Goal: Task Accomplishment & Management: Complete application form

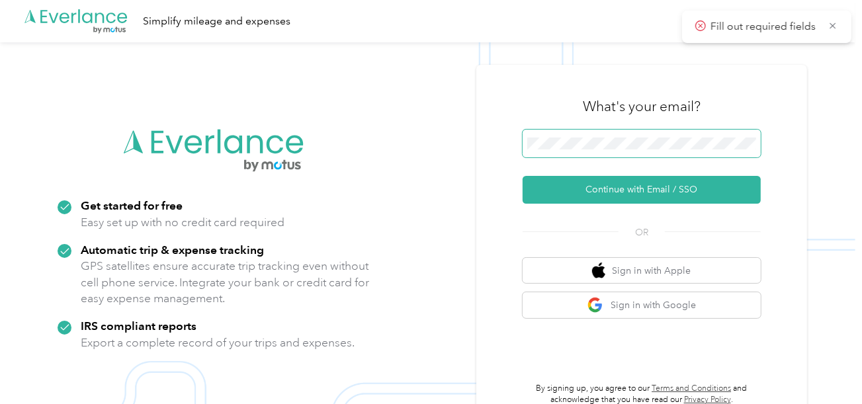
click at [583, 151] on span at bounding box center [641, 144] width 238 height 28
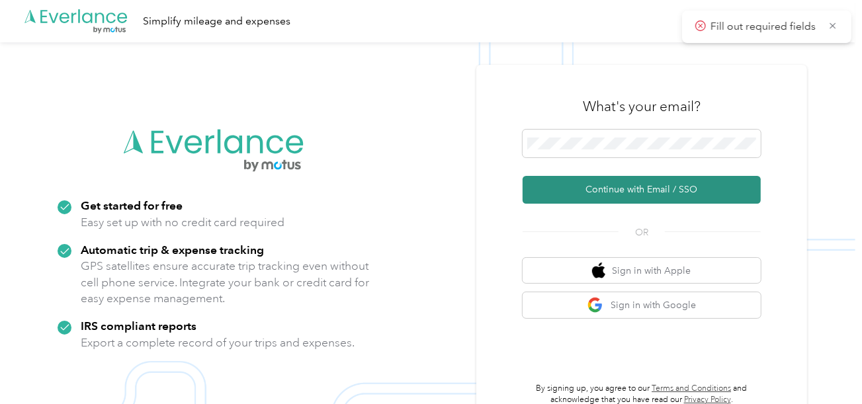
click at [590, 192] on button "Continue with Email / SSO" at bounding box center [641, 190] width 238 height 28
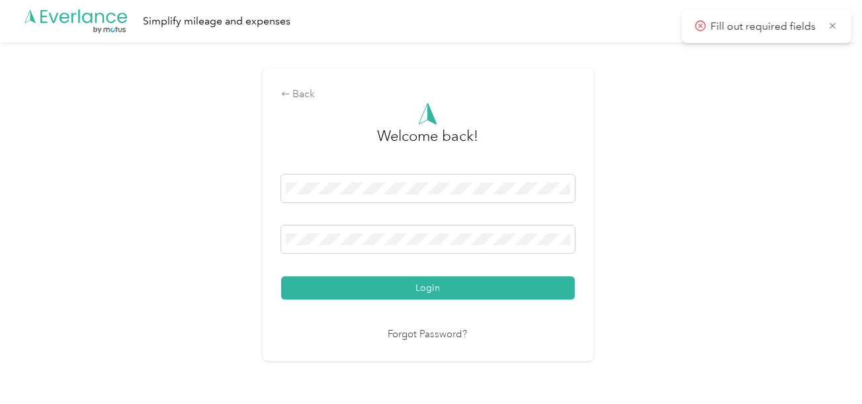
drag, startPoint x: 449, startPoint y: 298, endPoint x: 467, endPoint y: 284, distance: 23.1
click at [450, 298] on button "Login" at bounding box center [428, 287] width 294 height 23
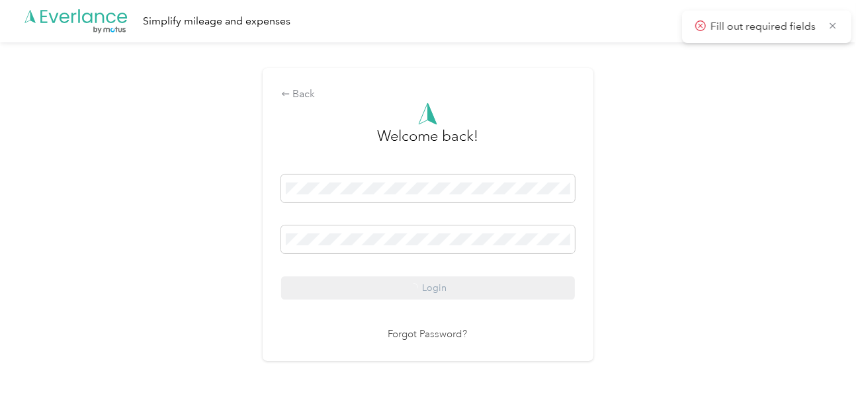
drag, startPoint x: 467, startPoint y: 284, endPoint x: 681, endPoint y: 255, distance: 215.6
click at [467, 284] on div "Login" at bounding box center [428, 237] width 294 height 125
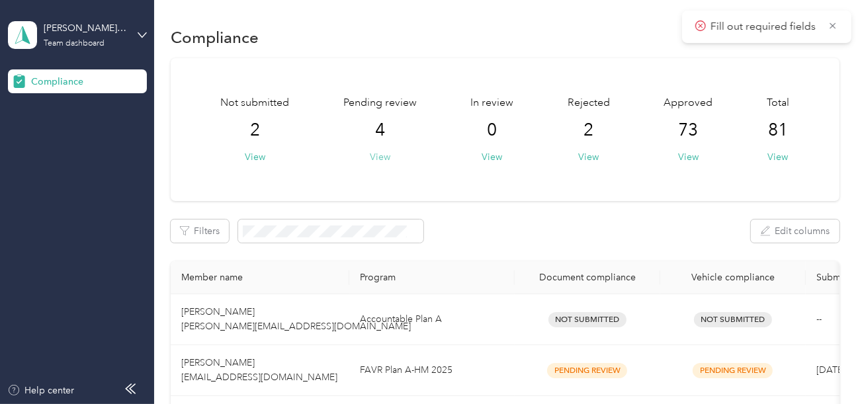
click at [389, 154] on div "Pending review 4 View" at bounding box center [379, 129] width 73 height 69
click at [387, 154] on button "View" at bounding box center [380, 157] width 20 height 14
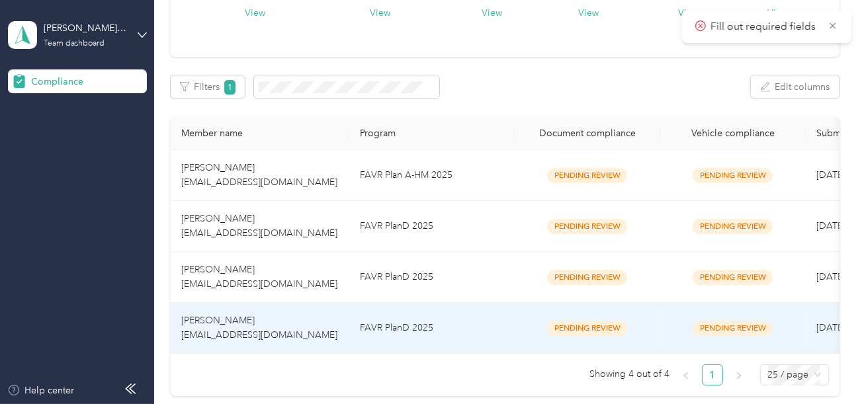
scroll to position [264, 0]
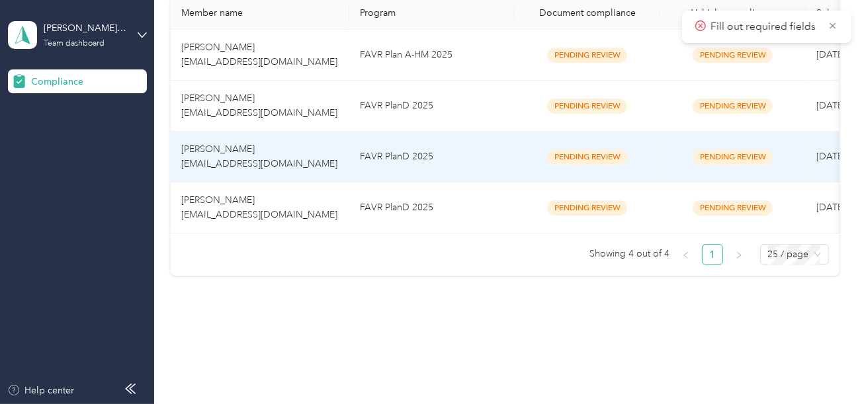
click at [440, 172] on td "FAVR PlanD 2025" at bounding box center [431, 157] width 165 height 51
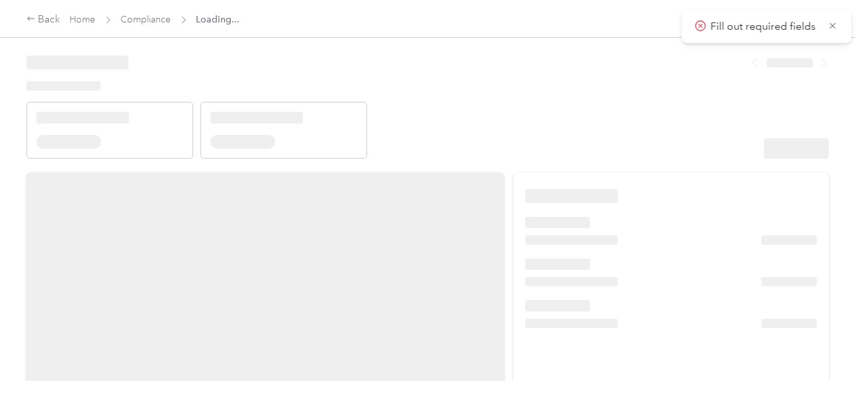
click at [579, 111] on header at bounding box center [427, 102] width 802 height 112
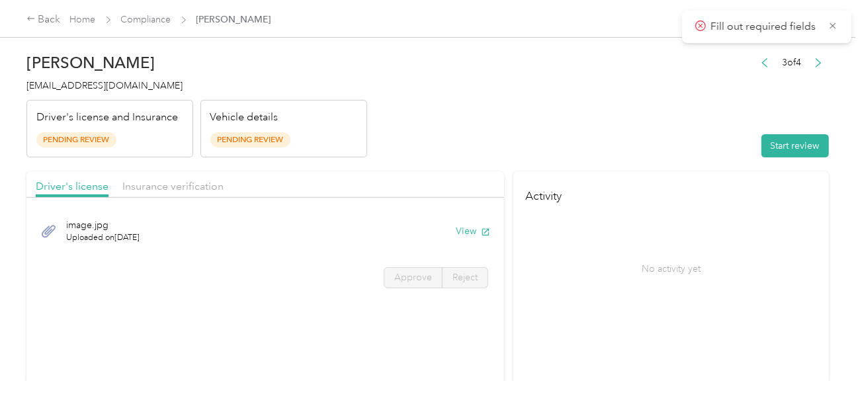
click at [676, 117] on header "[PERSON_NAME] [EMAIL_ADDRESS][DOMAIN_NAME] Driver's license and Insurance Pendi…" at bounding box center [427, 101] width 802 height 111
drag, startPoint x: 688, startPoint y: 141, endPoint x: 770, endPoint y: 151, distance: 83.3
click at [706, 147] on header "[PERSON_NAME] [EMAIL_ADDRESS][DOMAIN_NAME] Driver's license and Insurance Pendi…" at bounding box center [427, 101] width 802 height 111
click at [779, 150] on button "Start review" at bounding box center [794, 145] width 67 height 23
click at [551, 105] on header "[PERSON_NAME] [EMAIL_ADDRESS][DOMAIN_NAME] Driver's license and Insurance Pendi…" at bounding box center [427, 101] width 802 height 111
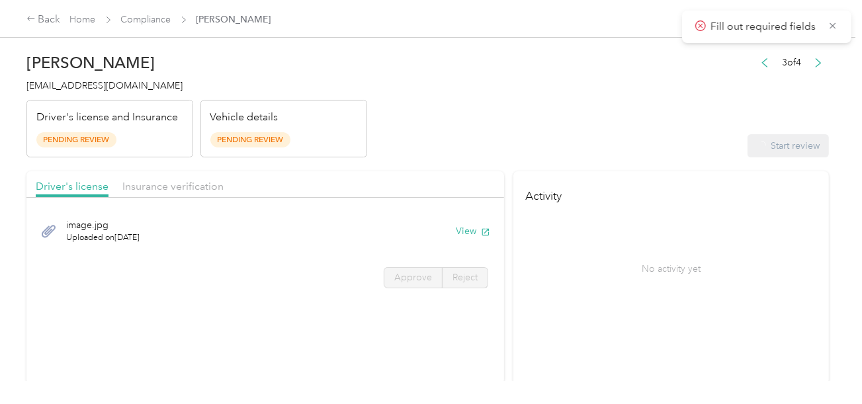
click at [557, 106] on header "[PERSON_NAME] [EMAIL_ADDRESS][DOMAIN_NAME] Driver's license and Insurance Pendi…" at bounding box center [427, 101] width 802 height 111
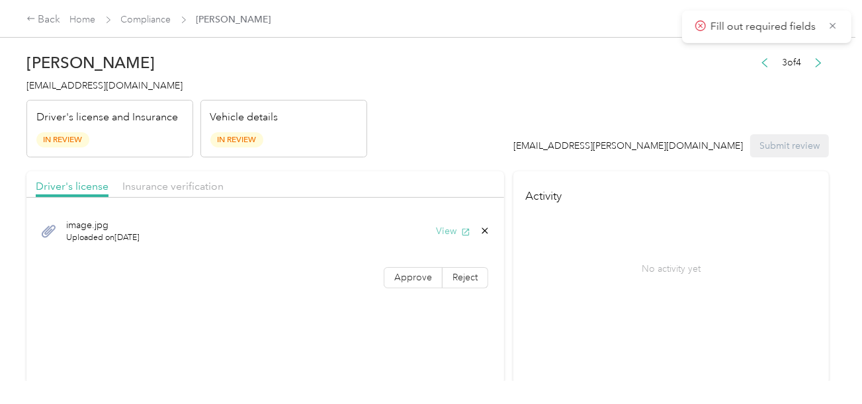
click at [447, 227] on button "View" at bounding box center [453, 231] width 34 height 14
click at [424, 273] on span "Approve" at bounding box center [413, 277] width 38 height 11
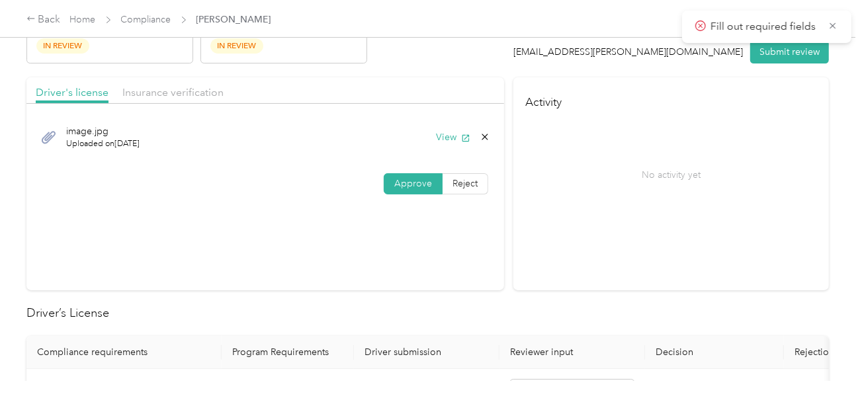
scroll to position [264, 0]
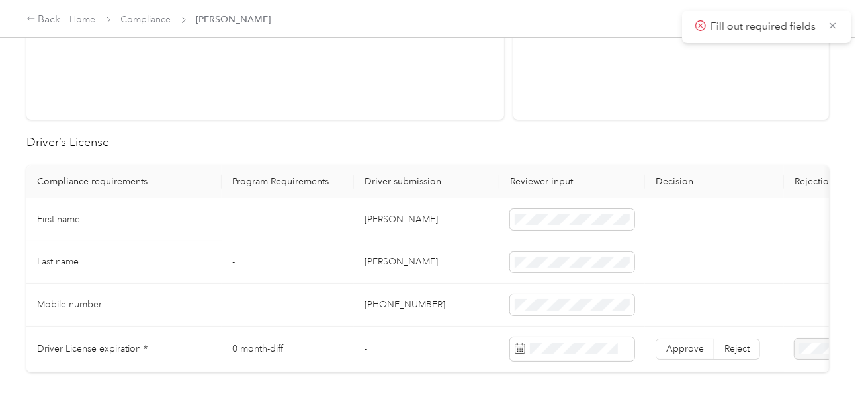
click at [372, 218] on td "[PERSON_NAME]" at bounding box center [426, 219] width 145 height 43
click at [373, 217] on td "[PERSON_NAME]" at bounding box center [426, 219] width 145 height 43
copy td "[PERSON_NAME]"
click at [362, 265] on td "[PERSON_NAME]" at bounding box center [426, 262] width 145 height 43
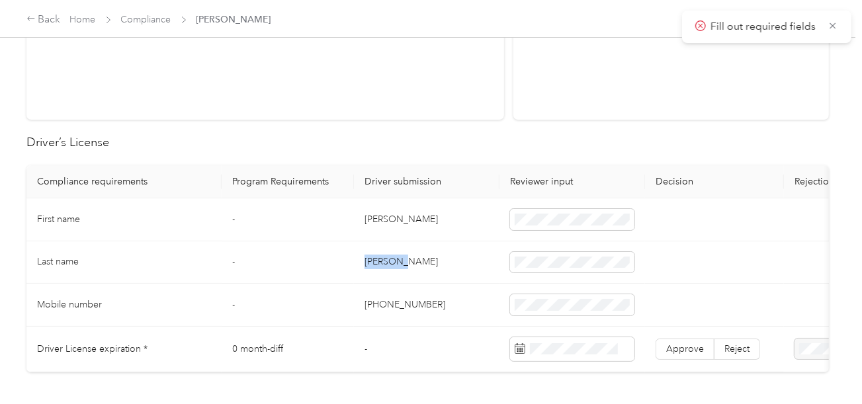
click at [362, 265] on td "[PERSON_NAME]" at bounding box center [426, 262] width 145 height 43
copy td "[PERSON_NAME]"
drag, startPoint x: 454, startPoint y: 284, endPoint x: 868, endPoint y: 335, distance: 416.4
click at [455, 284] on td "[PHONE_NUMBER]" at bounding box center [426, 305] width 145 height 43
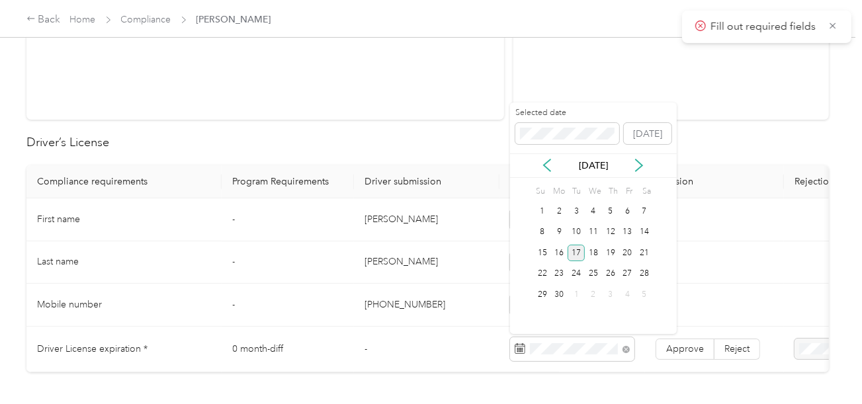
click at [579, 253] on div "17" at bounding box center [575, 253] width 17 height 17
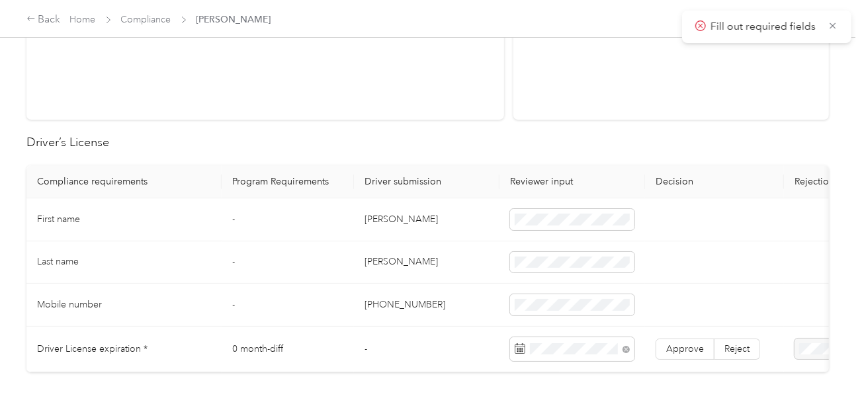
click at [674, 335] on td "Approve Reject" at bounding box center [714, 350] width 139 height 46
click at [670, 343] on span "Approve" at bounding box center [685, 348] width 38 height 11
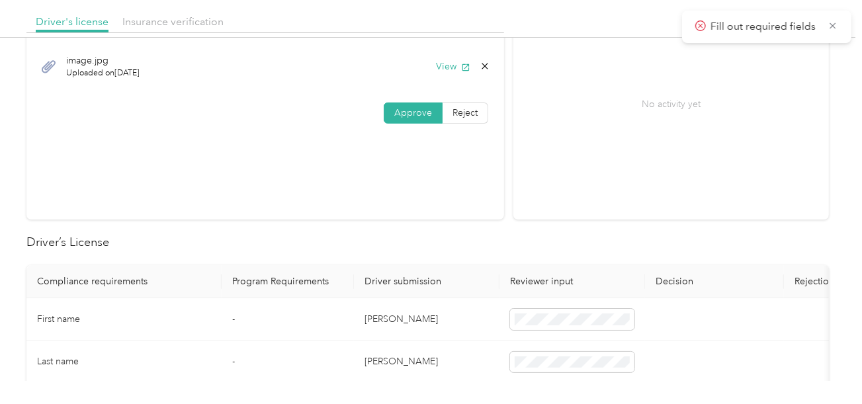
scroll to position [0, 0]
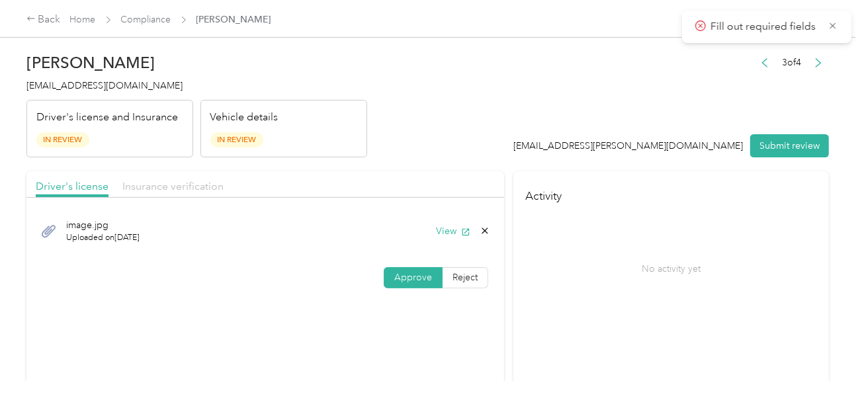
drag, startPoint x: 177, startPoint y: 196, endPoint x: 184, endPoint y: 184, distance: 14.2
click at [177, 196] on div "Driver's license Insurance verification image.jpg Uploaded on [DATE] View Appro…" at bounding box center [264, 234] width 477 height 126
drag, startPoint x: 184, startPoint y: 184, endPoint x: 415, endPoint y: 171, distance: 231.8
click at [188, 183] on span "Insurance verification" at bounding box center [172, 186] width 101 height 13
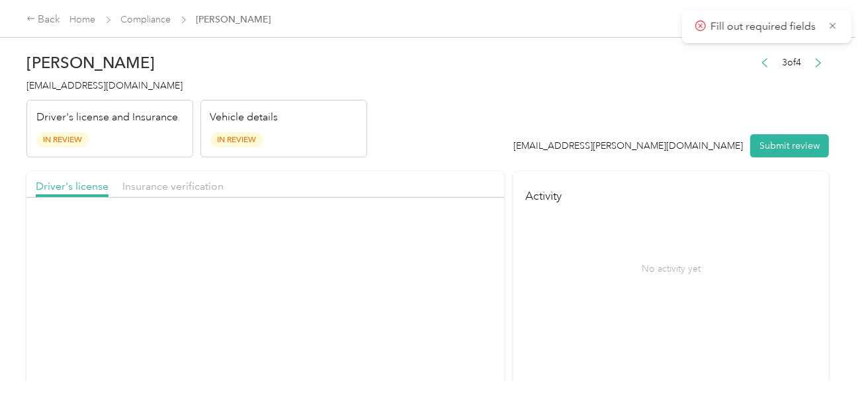
drag, startPoint x: 415, startPoint y: 171, endPoint x: 427, endPoint y: 192, distance: 24.9
click at [417, 173] on div "Driver's license Insurance verification" at bounding box center [264, 184] width 477 height 26
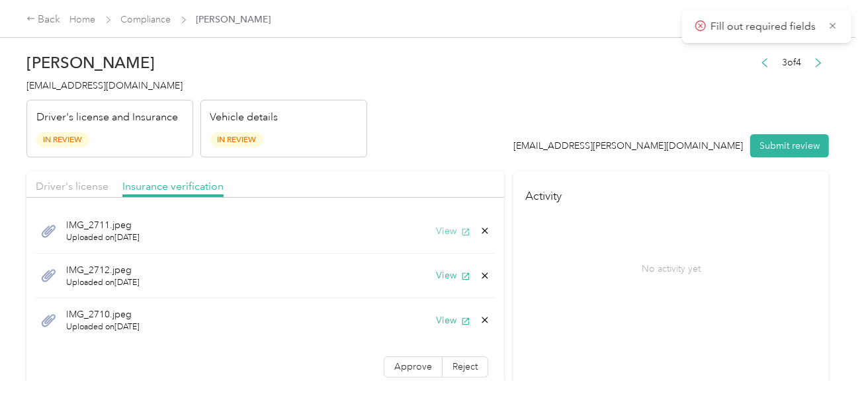
click at [444, 231] on button "View" at bounding box center [453, 231] width 34 height 14
click at [447, 265] on div "IMG_2712.jpeg Uploaded on [DATE] View" at bounding box center [265, 276] width 459 height 45
click at [437, 271] on button "View" at bounding box center [453, 275] width 34 height 14
click at [440, 319] on button "View" at bounding box center [453, 320] width 34 height 14
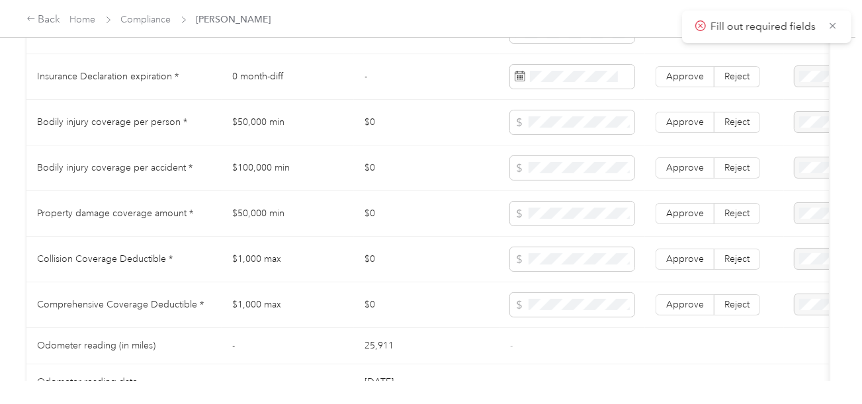
scroll to position [661, 0]
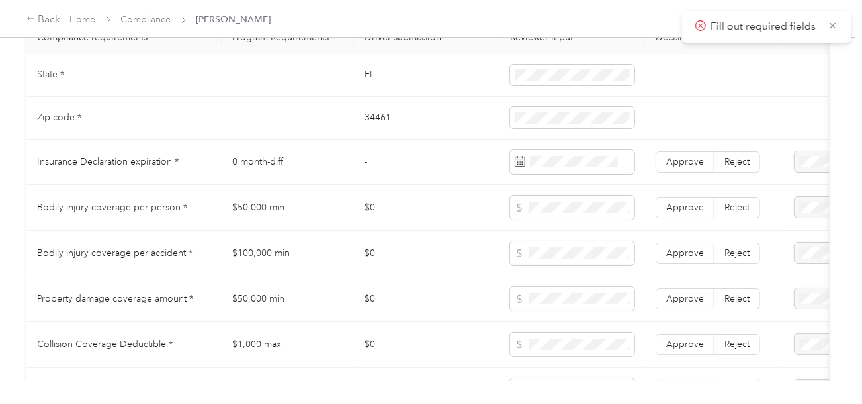
drag, startPoint x: 745, startPoint y: 167, endPoint x: 784, endPoint y: 169, distance: 39.0
click at [745, 167] on span "Reject" at bounding box center [736, 161] width 25 height 11
click at [808, 233] on div "Insurance expiration missing from uploaded Insurance Policy doc" at bounding box center [804, 213] width 97 height 56
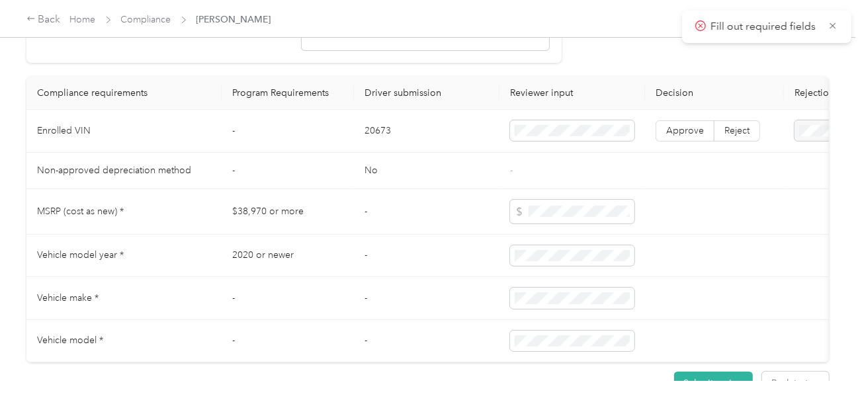
scroll to position [1119, 0]
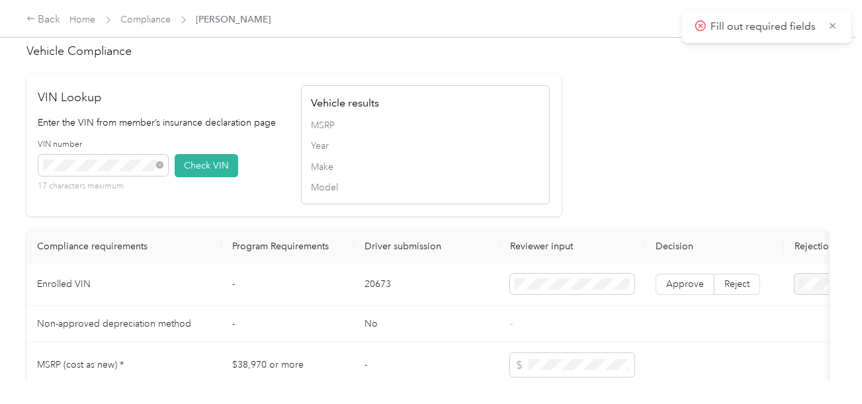
drag, startPoint x: 186, startPoint y: 177, endPoint x: 507, endPoint y: 176, distance: 320.7
click at [186, 177] on button "Check VIN" at bounding box center [206, 165] width 63 height 23
click at [508, 174] on span "Make" at bounding box center [425, 167] width 229 height 14
click at [689, 295] on label "Approve" at bounding box center [684, 284] width 59 height 21
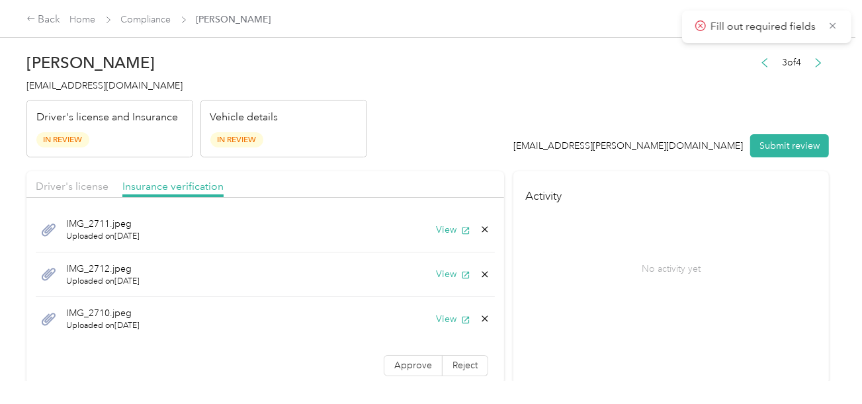
scroll to position [0, 0]
click at [436, 275] on button "View" at bounding box center [453, 275] width 34 height 14
drag, startPoint x: 476, startPoint y: 272, endPoint x: 443, endPoint y: 278, distance: 33.6
click at [479, 272] on icon at bounding box center [484, 275] width 11 height 11
click at [443, 278] on button "Yes" at bounding box center [440, 284] width 26 height 21
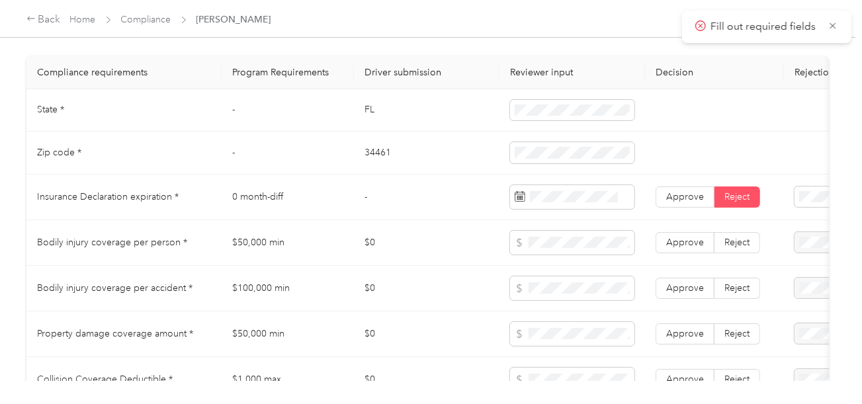
scroll to position [727, 0]
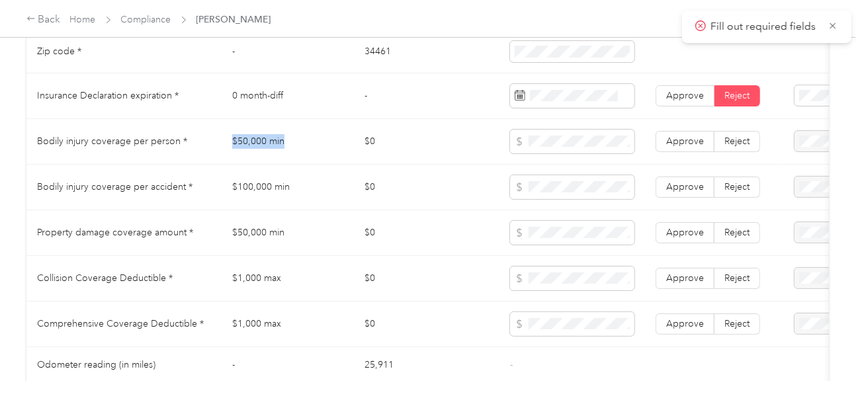
drag, startPoint x: 224, startPoint y: 147, endPoint x: 413, endPoint y: 154, distance: 188.6
click at [290, 147] on td "$50,000 min" at bounding box center [288, 142] width 132 height 46
click at [540, 153] on span at bounding box center [572, 142] width 124 height 24
drag, startPoint x: 696, startPoint y: 149, endPoint x: 690, endPoint y: 167, distance: 18.8
click at [696, 147] on span "Approve" at bounding box center [685, 141] width 38 height 11
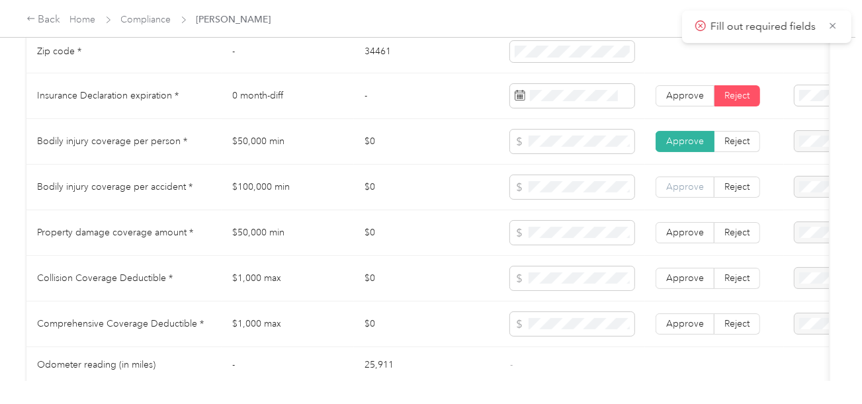
click at [688, 198] on label "Approve" at bounding box center [684, 187] width 59 height 21
click at [676, 238] on span "Approve" at bounding box center [685, 232] width 38 height 11
drag, startPoint x: 681, startPoint y: 274, endPoint x: 694, endPoint y: 327, distance: 53.9
click at [681, 275] on label "Approve" at bounding box center [684, 278] width 59 height 21
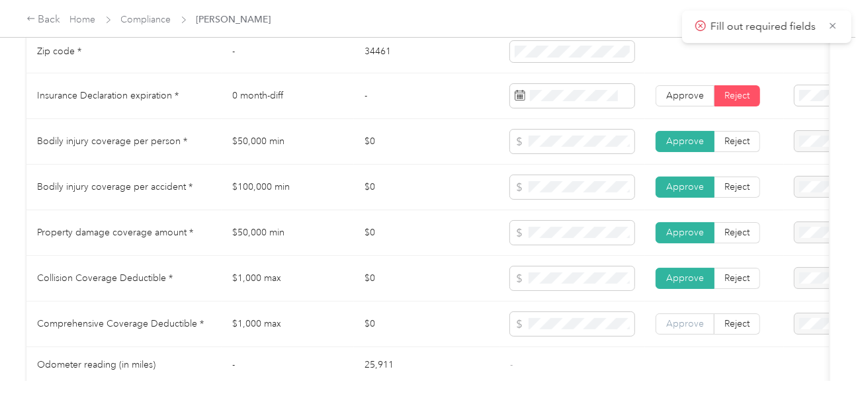
click at [693, 329] on span "Approve" at bounding box center [685, 323] width 38 height 11
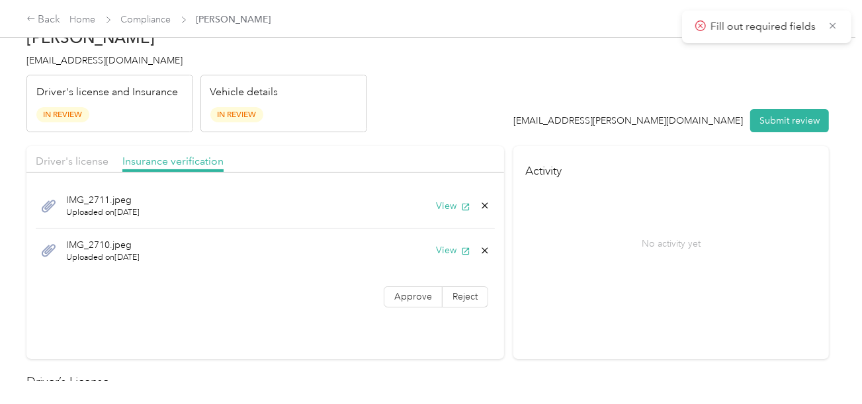
scroll to position [0, 0]
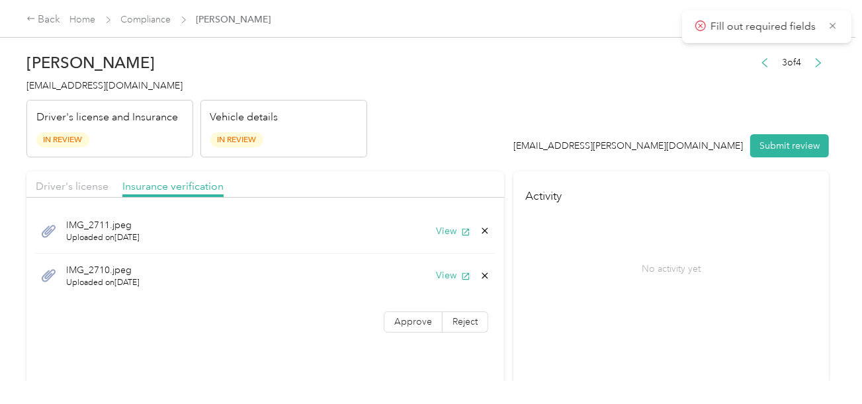
click at [505, 154] on header "[PERSON_NAME] [EMAIL_ADDRESS][DOMAIN_NAME] Driver's license and Insurance In Re…" at bounding box center [427, 101] width 802 height 111
drag, startPoint x: 573, startPoint y: 114, endPoint x: 266, endPoint y: 192, distance: 316.4
click at [573, 115] on header "[PERSON_NAME] [EMAIL_ADDRESS][DOMAIN_NAME] Driver's license and Insurance In Re…" at bounding box center [427, 101] width 802 height 111
drag, startPoint x: 95, startPoint y: 188, endPoint x: 350, endPoint y: 151, distance: 257.9
click at [101, 188] on span "Driver's license" at bounding box center [72, 186] width 73 height 13
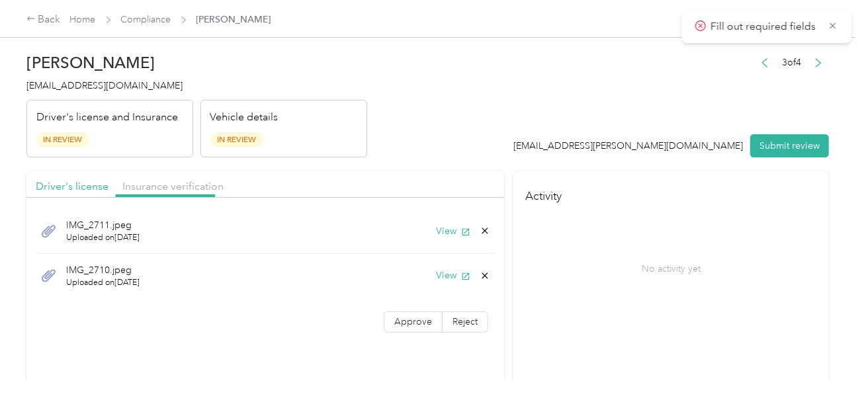
click at [473, 149] on header "[PERSON_NAME] [EMAIL_ADDRESS][DOMAIN_NAME] Driver's license and Insurance In Re…" at bounding box center [427, 101] width 802 height 111
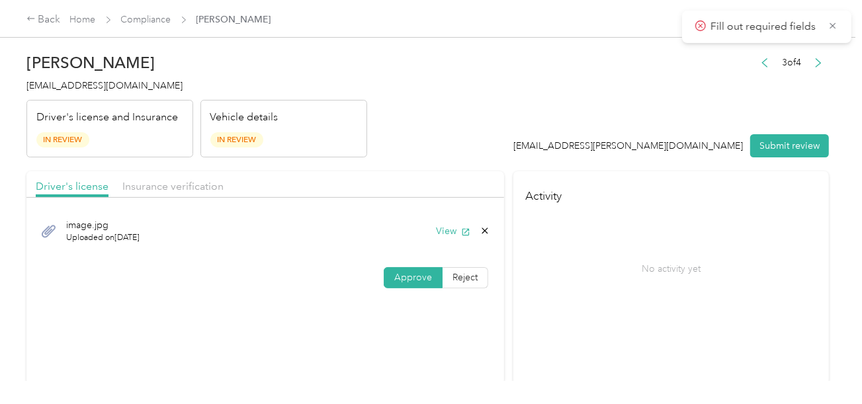
click at [767, 134] on button "Submit review" at bounding box center [789, 145] width 79 height 23
drag, startPoint x: 499, startPoint y: 118, endPoint x: 177, endPoint y: 63, distance: 327.2
click at [499, 117] on header "[PERSON_NAME] [EMAIL_ADDRESS][DOMAIN_NAME] Driver's license and Insurance In Re…" at bounding box center [427, 101] width 802 height 111
click at [98, 82] on span "[EMAIL_ADDRESS][DOMAIN_NAME]" at bounding box center [104, 85] width 156 height 11
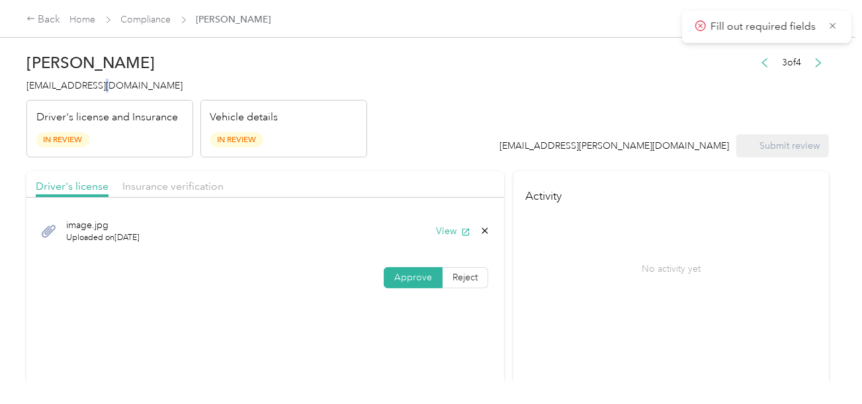
click at [98, 82] on span "[EMAIL_ADDRESS][DOMAIN_NAME]" at bounding box center [104, 85] width 156 height 11
copy span "[EMAIL_ADDRESS][DOMAIN_NAME]"
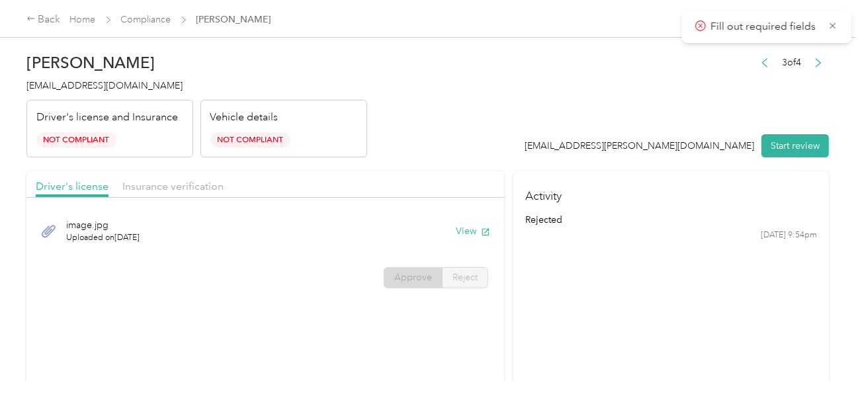
click at [501, 134] on header "[PERSON_NAME] [EMAIL_ADDRESS][DOMAIN_NAME] Driver's license and Insurance Not C…" at bounding box center [427, 101] width 802 height 111
drag, startPoint x: 197, startPoint y: 189, endPoint x: 259, endPoint y: 177, distance: 63.4
click at [196, 189] on span "Insurance verification" at bounding box center [172, 186] width 101 height 13
click at [390, 151] on header "[PERSON_NAME] [EMAIL_ADDRESS][DOMAIN_NAME] Driver's license and Insurance Not C…" at bounding box center [427, 101] width 802 height 111
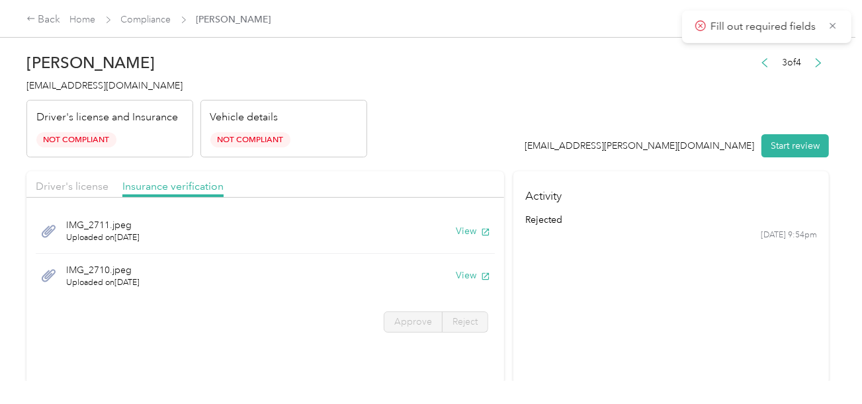
click at [174, 20] on div "Home Compliance [PERSON_NAME]" at bounding box center [170, 20] width 201 height 14
click at [167, 19] on link "Compliance" at bounding box center [146, 19] width 50 height 11
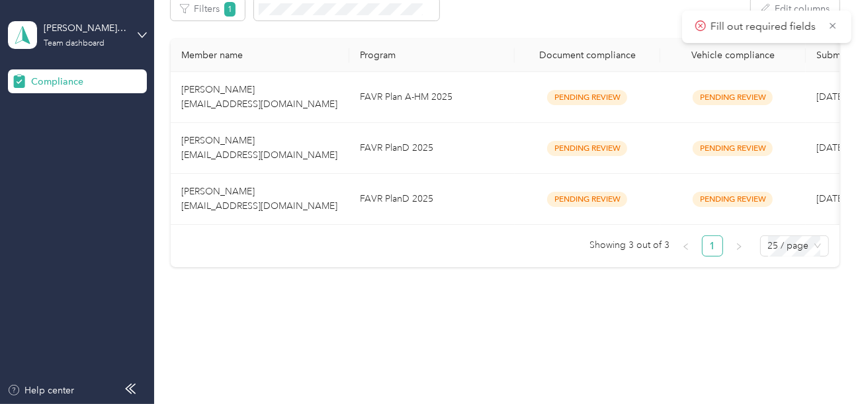
scroll to position [230, 0]
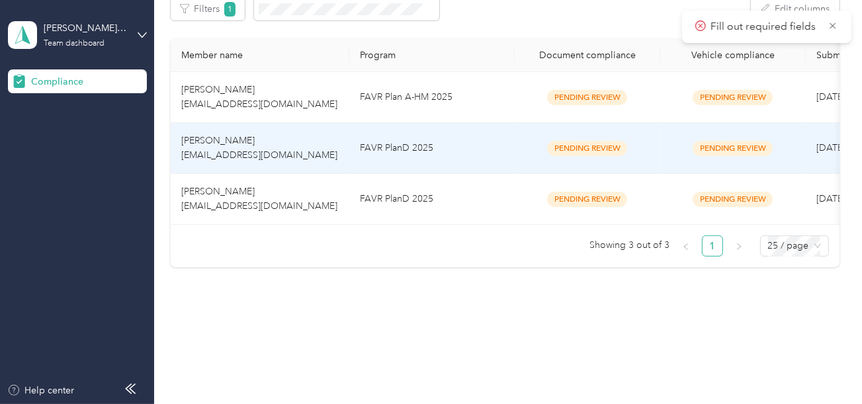
click at [444, 138] on td "FAVR PlanD 2025" at bounding box center [431, 148] width 165 height 51
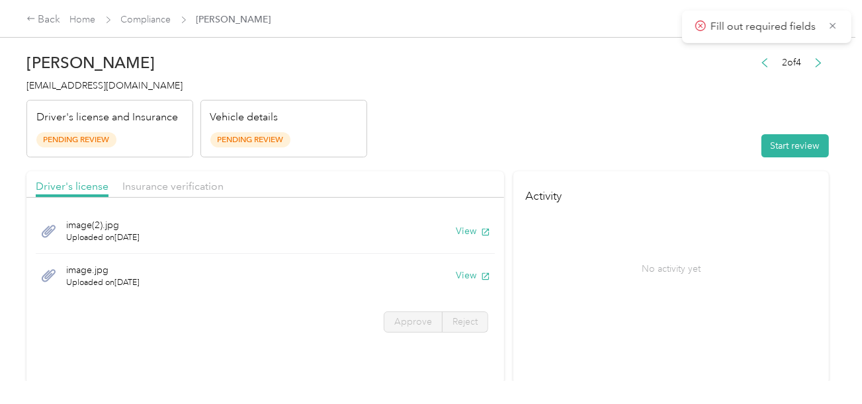
click at [627, 134] on header "[PERSON_NAME] [EMAIL_ADDRESS][DOMAIN_NAME] Driver's license and Insurance Pendi…" at bounding box center [427, 101] width 802 height 111
click at [670, 148] on header "[PERSON_NAME] [EMAIL_ADDRESS][DOMAIN_NAME] Driver's license and Insurance Pendi…" at bounding box center [427, 101] width 802 height 111
click at [782, 132] on div "2 of 4 Start review" at bounding box center [791, 106] width 75 height 104
drag, startPoint x: 776, startPoint y: 141, endPoint x: 541, endPoint y: 121, distance: 235.6
click at [775, 141] on button "Start review" at bounding box center [794, 145] width 67 height 23
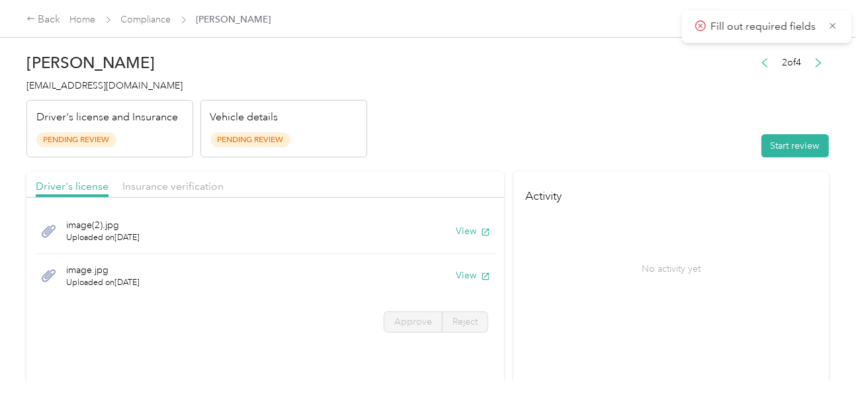
click at [540, 121] on header "[PERSON_NAME] [EMAIL_ADDRESS][DOMAIN_NAME] Driver's license and Insurance Pendi…" at bounding box center [427, 101] width 802 height 111
drag, startPoint x: 520, startPoint y: 149, endPoint x: 419, endPoint y: 203, distance: 114.5
click at [519, 149] on header "[PERSON_NAME] [EMAIL_ADDRESS][DOMAIN_NAME] Driver's license and Insurance Pendi…" at bounding box center [427, 101] width 802 height 111
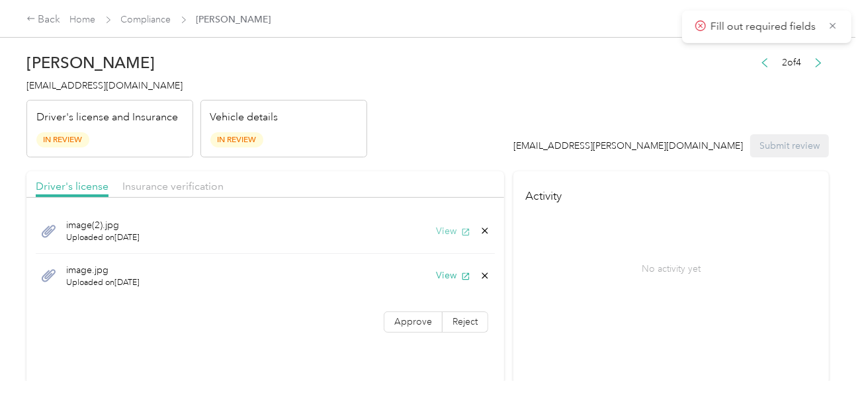
click at [454, 228] on button "View" at bounding box center [453, 231] width 34 height 14
drag, startPoint x: 441, startPoint y: 276, endPoint x: 451, endPoint y: 274, distance: 10.1
click at [441, 276] on button "View" at bounding box center [453, 275] width 34 height 14
click at [479, 271] on icon at bounding box center [484, 275] width 11 height 11
click at [446, 280] on button "Yes" at bounding box center [450, 284] width 26 height 21
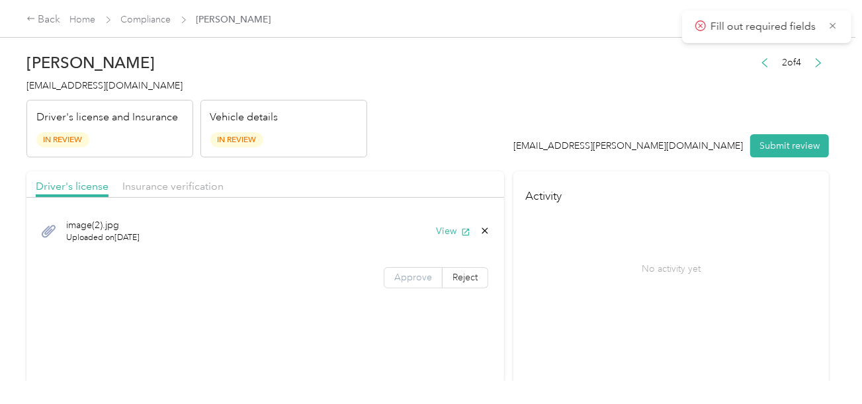
click at [425, 276] on span "Approve" at bounding box center [413, 277] width 38 height 11
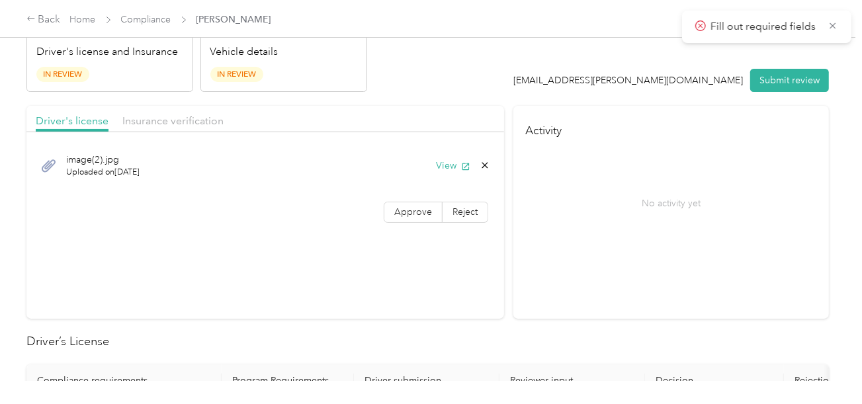
click at [420, 193] on div "image(2).jpg Uploaded on [DATE] View Approve Reject" at bounding box center [264, 185] width 477 height 93
drag, startPoint x: 405, startPoint y: 204, endPoint x: 431, endPoint y: 205, distance: 25.8
click at [408, 206] on span "Approve" at bounding box center [413, 211] width 38 height 11
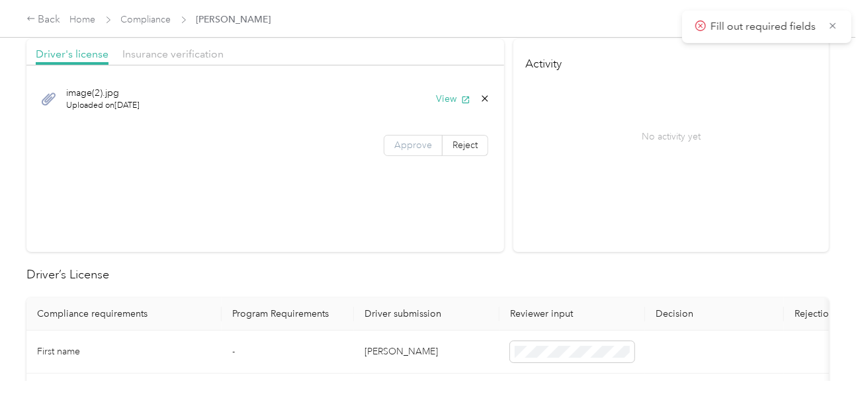
click at [399, 145] on span "Approve" at bounding box center [413, 145] width 38 height 11
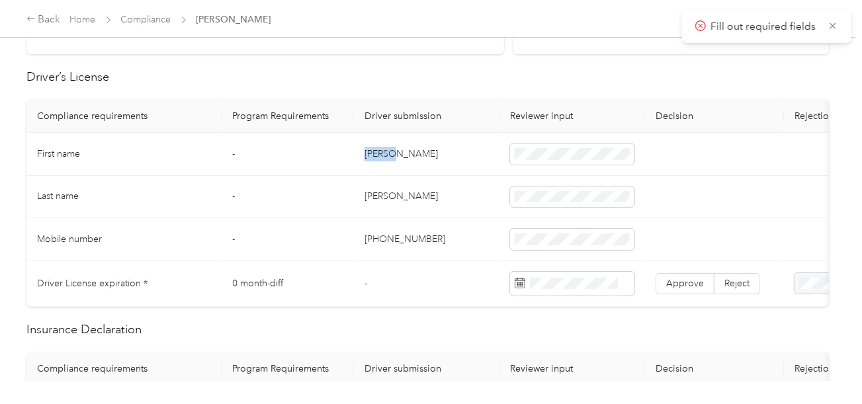
copy td "[PERSON_NAME]"
drag, startPoint x: 361, startPoint y: 147, endPoint x: 411, endPoint y: 148, distance: 50.3
click at [411, 148] on td "[PERSON_NAME]" at bounding box center [426, 154] width 145 height 43
click at [380, 191] on td "[PERSON_NAME]" at bounding box center [426, 197] width 145 height 43
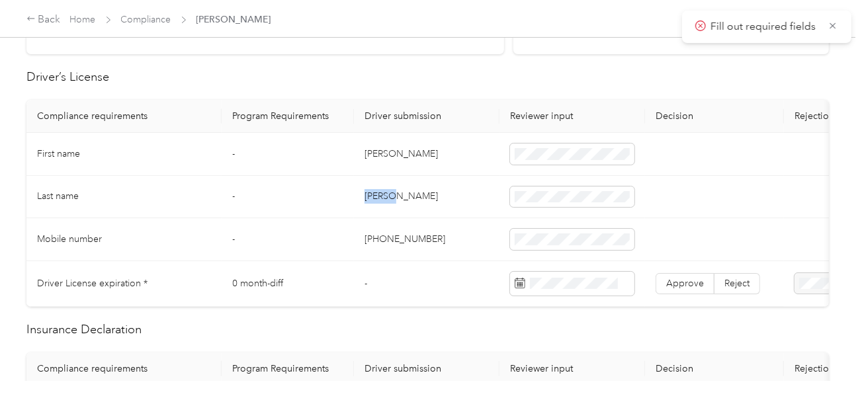
copy td "[PERSON_NAME]"
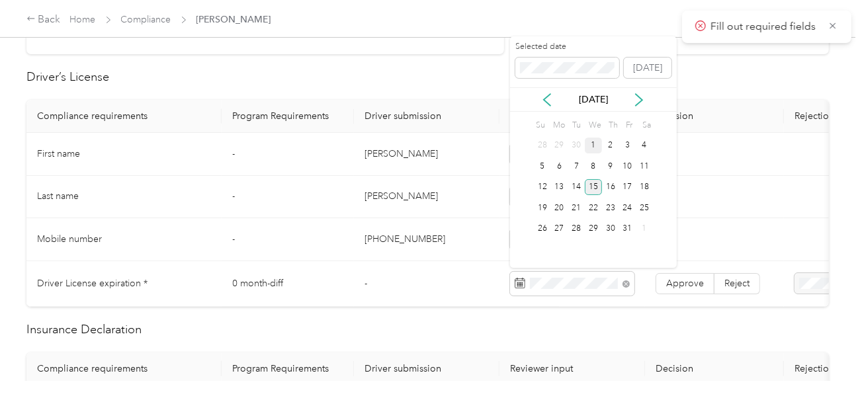
click at [590, 191] on div "15" at bounding box center [593, 187] width 17 height 17
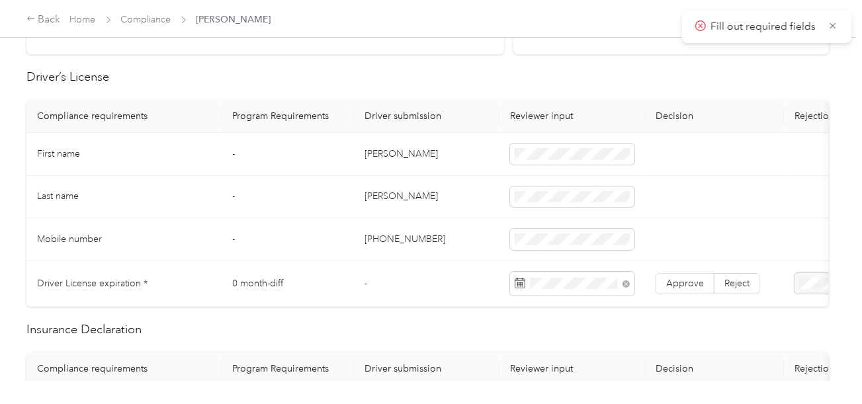
click at [684, 292] on td "Approve Reject" at bounding box center [714, 284] width 139 height 46
click at [676, 286] on span "Approve" at bounding box center [685, 283] width 38 height 11
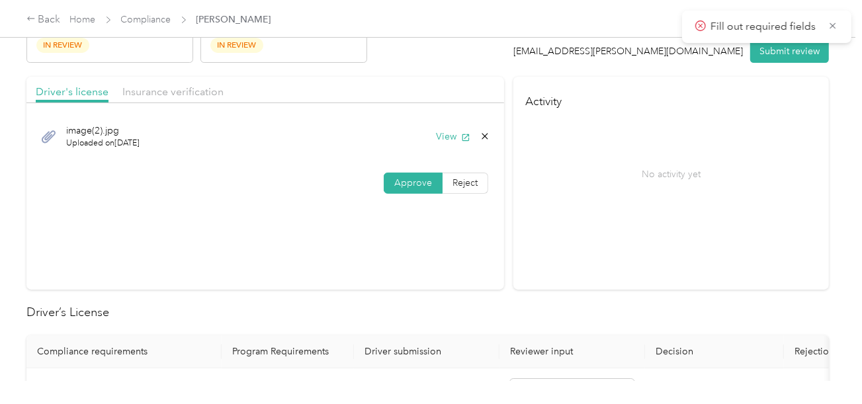
scroll to position [0, 0]
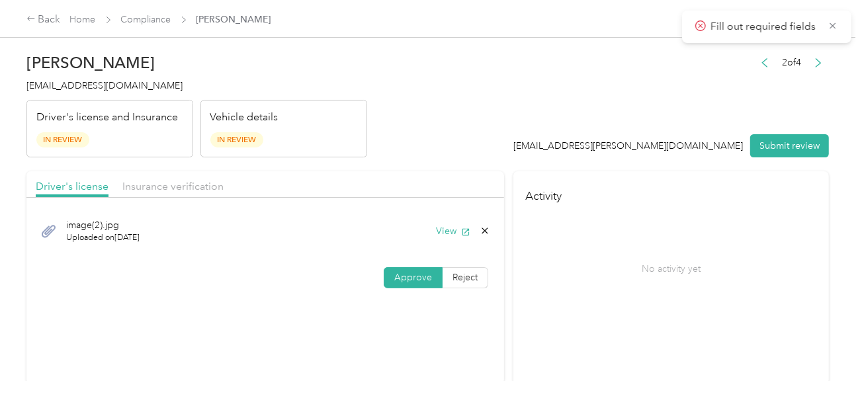
click at [135, 125] on div "Driver's license and Insurance In Review" at bounding box center [109, 129] width 167 height 58
click at [173, 179] on div "Insurance verification" at bounding box center [172, 187] width 101 height 17
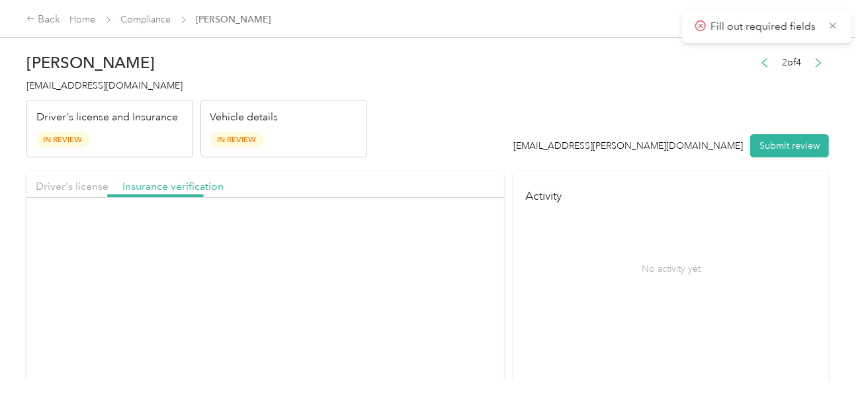
click at [446, 225] on button "View" at bounding box center [453, 231] width 34 height 14
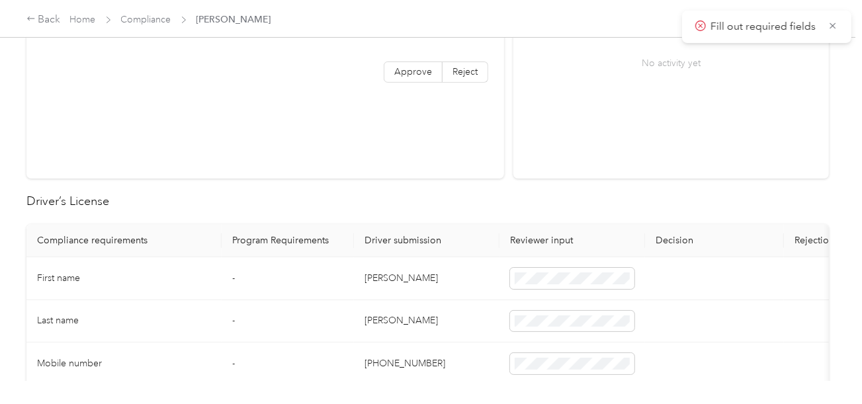
scroll to position [463, 0]
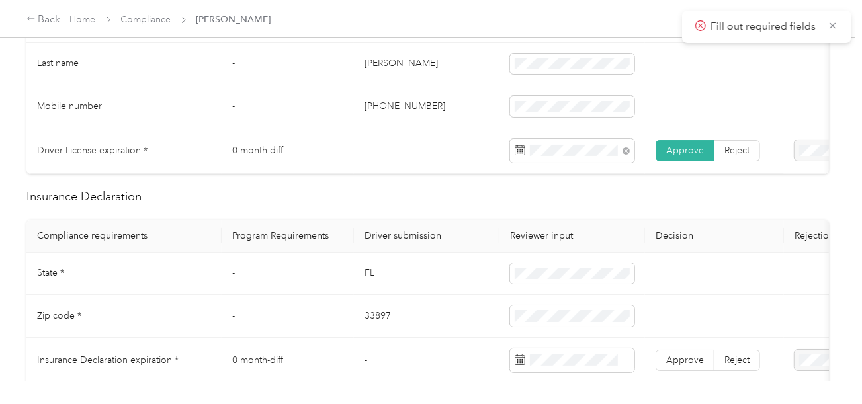
click at [364, 282] on td "FL" at bounding box center [426, 274] width 145 height 43
drag, startPoint x: 364, startPoint y: 282, endPoint x: 508, endPoint y: 276, distance: 145.0
click at [365, 282] on td "FL" at bounding box center [426, 274] width 145 height 43
copy td "FL"
click at [376, 322] on td "33897" at bounding box center [426, 316] width 145 height 43
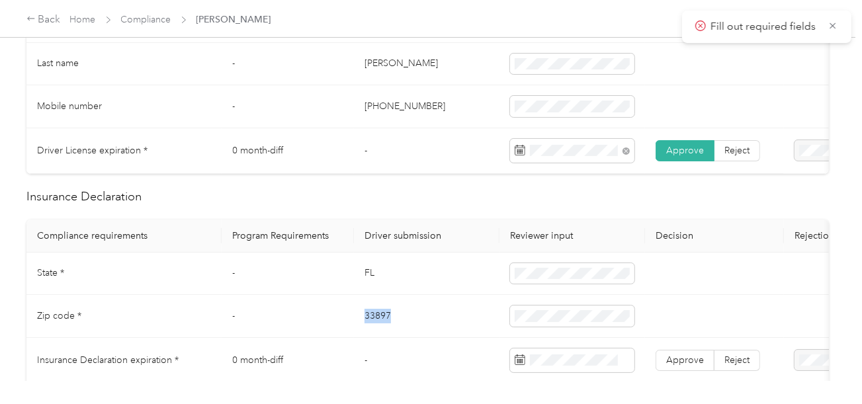
click at [376, 322] on td "33897" at bounding box center [426, 316] width 145 height 43
copy td "33897"
click at [487, 338] on td "33897" at bounding box center [419, 316] width 145 height 43
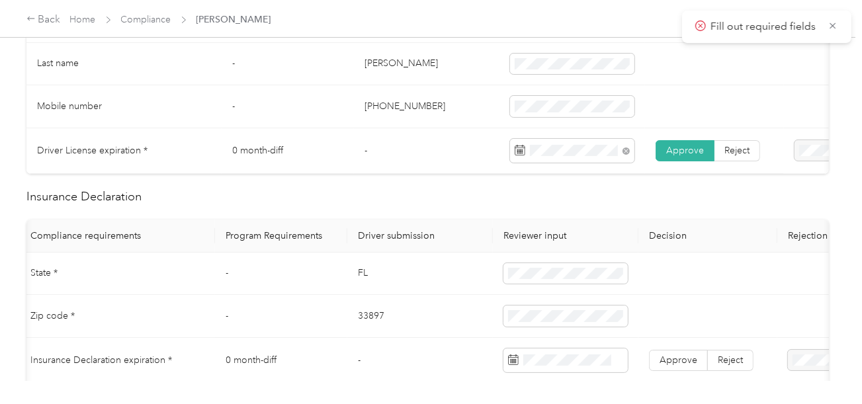
scroll to position [529, 0]
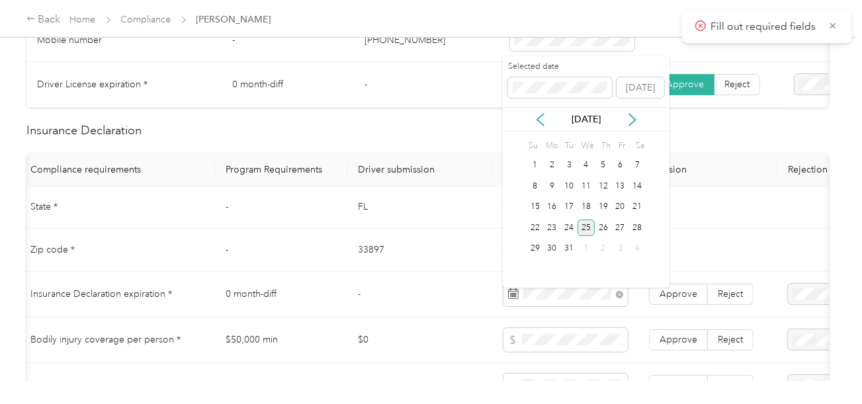
click at [583, 223] on div "25" at bounding box center [585, 228] width 17 height 17
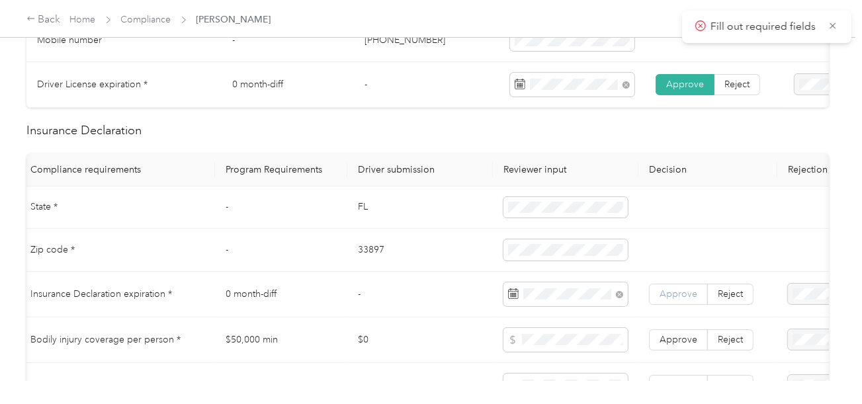
drag, startPoint x: 704, startPoint y: 307, endPoint x: 688, endPoint y: 301, distance: 16.9
click at [704, 305] on div "Approve Reject" at bounding box center [701, 294] width 104 height 21
click at [686, 300] on span "Approve" at bounding box center [678, 293] width 38 height 11
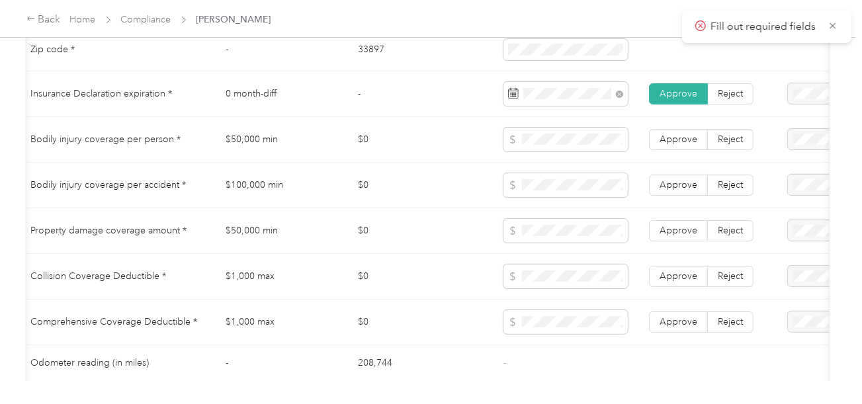
scroll to position [727, 0]
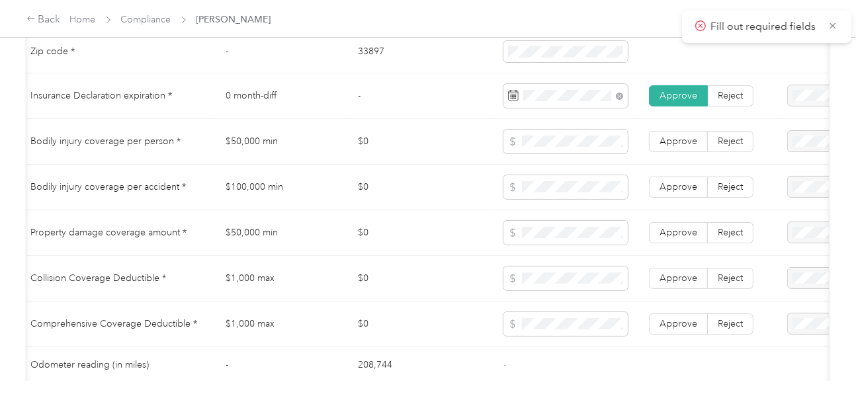
click at [249, 149] on td "$50,000 min" at bounding box center [281, 142] width 132 height 46
copy td "50,000"
click at [249, 149] on td "$50,000 min" at bounding box center [281, 142] width 132 height 46
drag, startPoint x: 430, startPoint y: 186, endPoint x: 387, endPoint y: 188, distance: 43.0
click at [426, 187] on td "$0" at bounding box center [419, 188] width 145 height 46
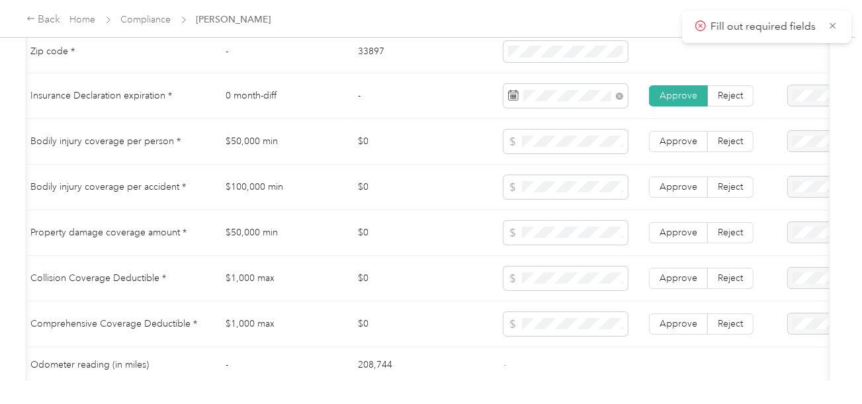
click at [238, 188] on td "$100,000 min" at bounding box center [281, 188] width 132 height 46
copy td "$100,000 min"
click at [393, 231] on td "$0" at bounding box center [419, 233] width 145 height 46
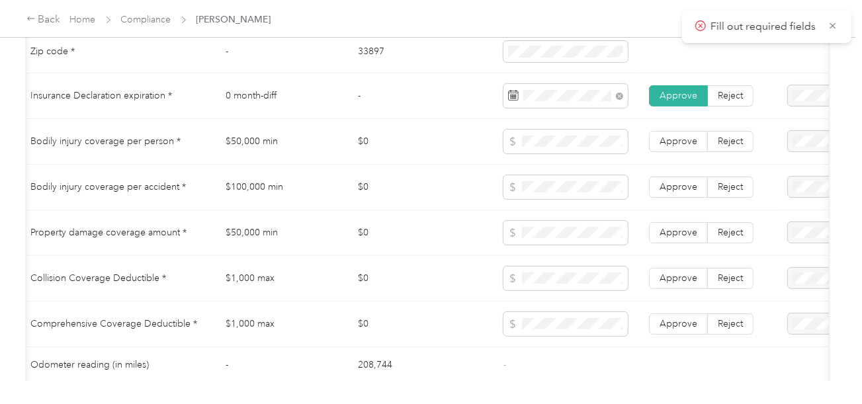
click at [237, 245] on td "$50,000 min" at bounding box center [281, 233] width 132 height 46
copy td "50,000"
click at [237, 245] on td "$50,000 min" at bounding box center [281, 233] width 132 height 46
click at [520, 241] on span at bounding box center [565, 233] width 124 height 24
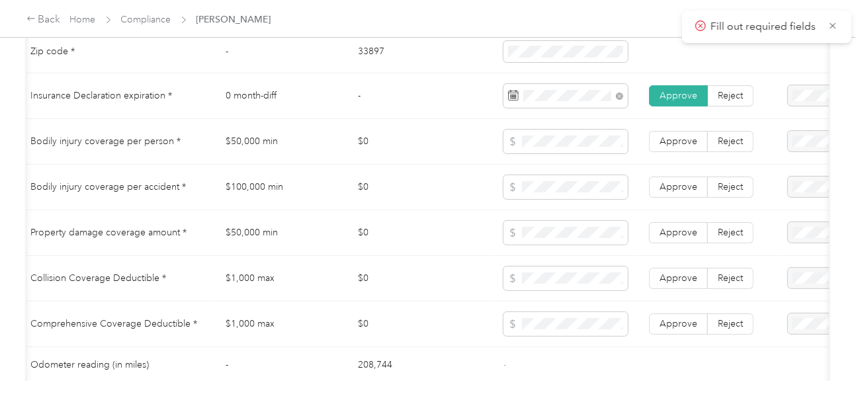
click at [493, 253] on tr "Property damage coverage amount * $50,000 min $0 Approve Reject" at bounding box center [486, 233] width 932 height 46
click at [668, 237] on span "Approve" at bounding box center [678, 232] width 38 height 11
click at [676, 186] on span "Approve" at bounding box center [678, 186] width 38 height 11
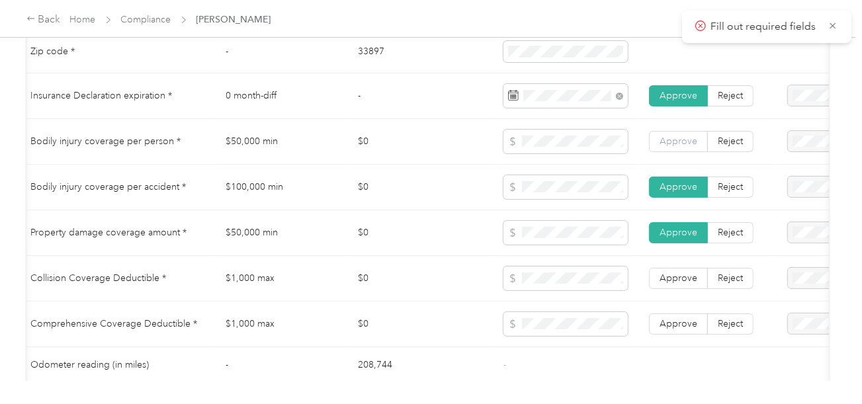
click at [688, 139] on label "Approve" at bounding box center [678, 141] width 59 height 21
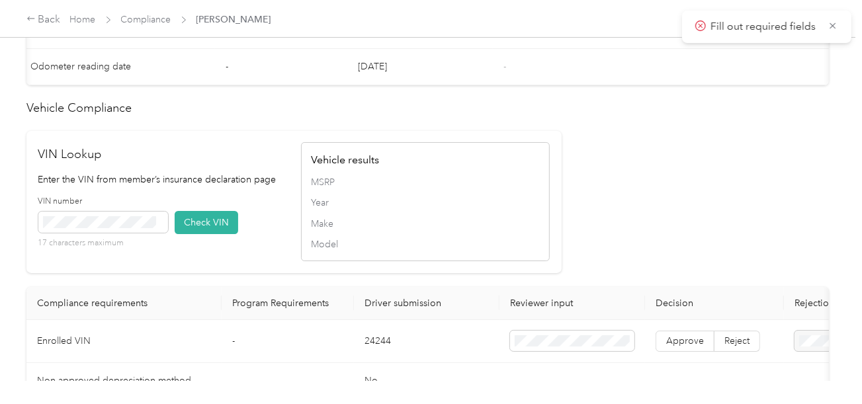
scroll to position [1123, 0]
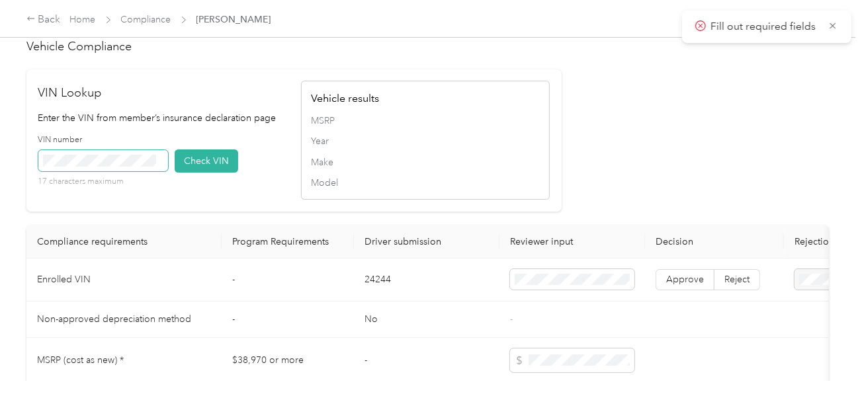
click at [142, 165] on span at bounding box center [103, 160] width 130 height 21
drag, startPoint x: 218, startPoint y: 177, endPoint x: 616, endPoint y: 175, distance: 398.1
click at [220, 173] on button "Check VIN" at bounding box center [206, 160] width 63 height 23
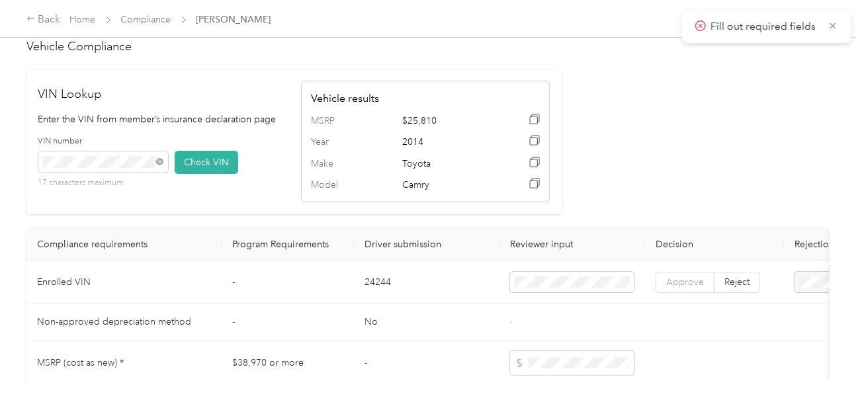
click at [692, 287] on label "Approve" at bounding box center [684, 282] width 59 height 21
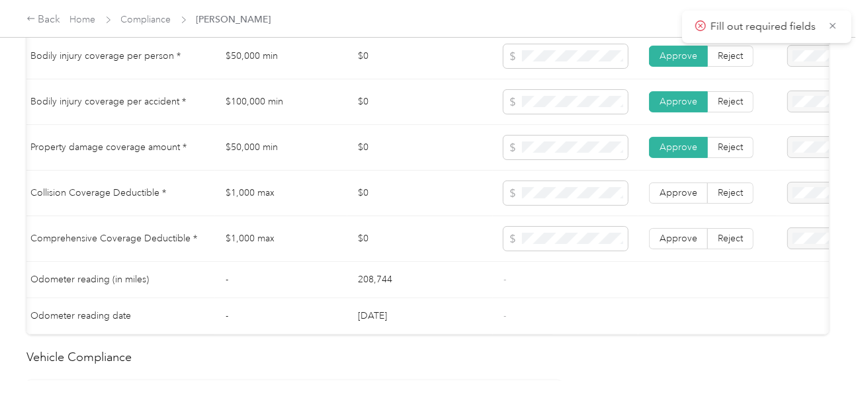
scroll to position [793, 0]
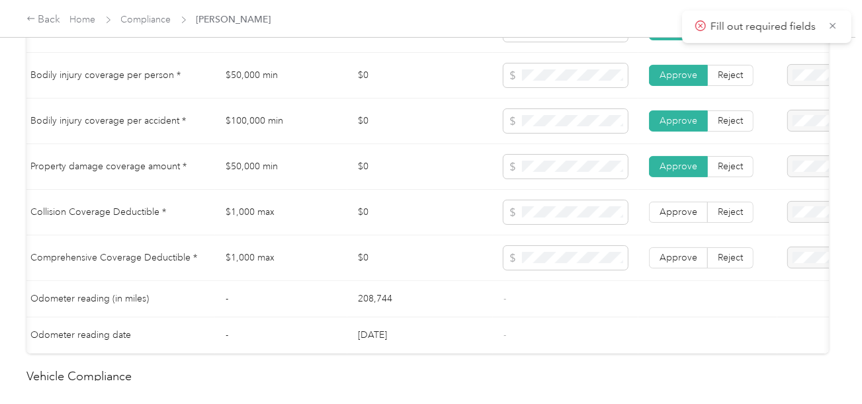
drag, startPoint x: 559, startPoint y: 288, endPoint x: 693, endPoint y: 257, distance: 137.8
click at [563, 287] on td "-" at bounding box center [565, 299] width 145 height 36
click at [698, 253] on td "Approve Reject" at bounding box center [707, 258] width 139 height 46
click at [688, 215] on span "Approve" at bounding box center [678, 211] width 38 height 11
click at [682, 256] on label "Approve" at bounding box center [678, 257] width 59 height 21
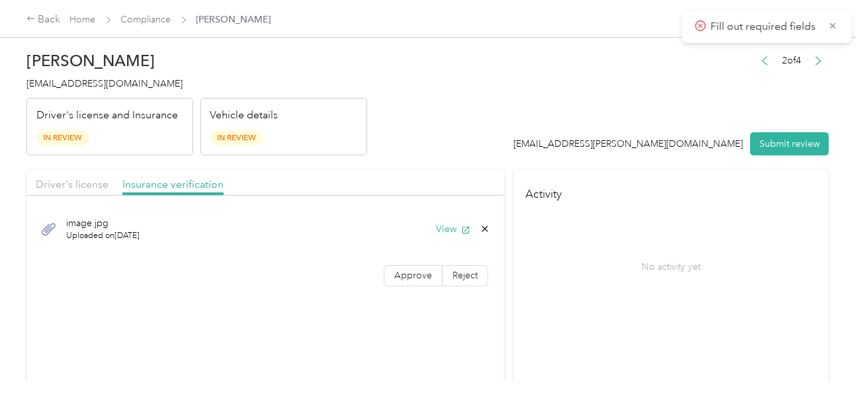
scroll to position [0, 0]
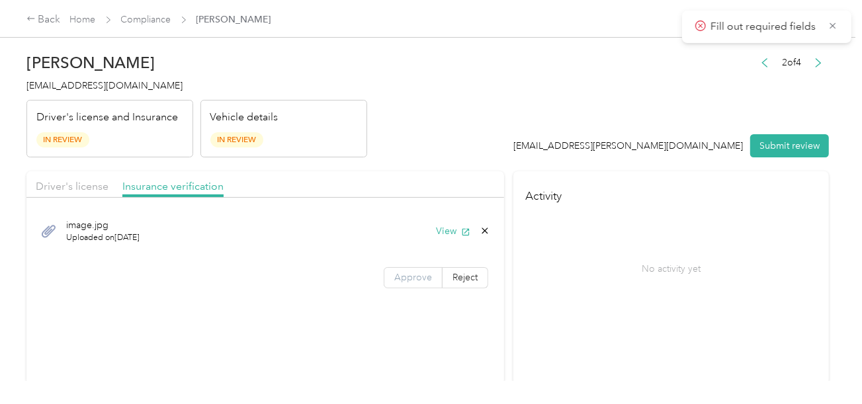
click at [389, 272] on label "Approve" at bounding box center [413, 277] width 59 height 21
click at [505, 126] on header "[PERSON_NAME] [EMAIL_ADDRESS][DOMAIN_NAME] Driver's license and Insurance In Re…" at bounding box center [427, 101] width 802 height 111
drag, startPoint x: 77, startPoint y: 182, endPoint x: 527, endPoint y: 151, distance: 450.7
click at [77, 183] on span "Driver's license" at bounding box center [72, 186] width 73 height 13
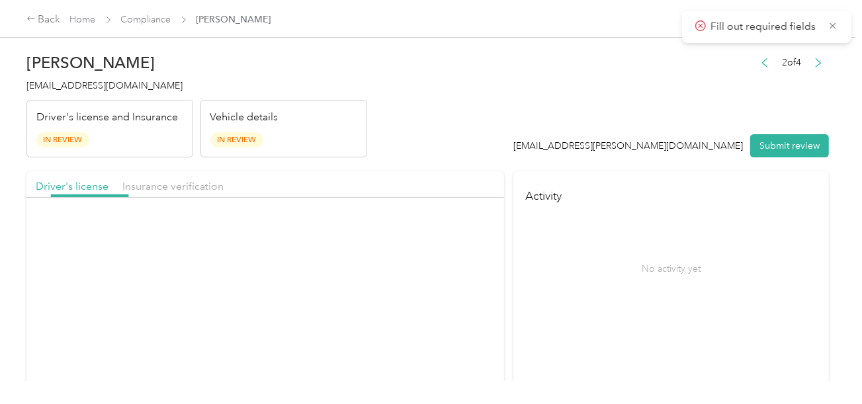
click at [554, 148] on header "[PERSON_NAME] [EMAIL_ADDRESS][DOMAIN_NAME] Driver's license and Insurance In Re…" at bounding box center [427, 101] width 802 height 111
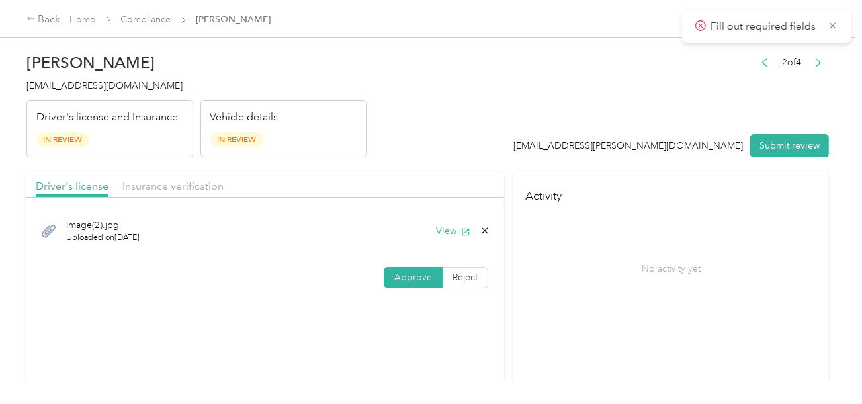
click at [782, 114] on div "2 of 4 [EMAIL_ADDRESS][PERSON_NAME][DOMAIN_NAME] Submit review" at bounding box center [671, 106] width 315 height 104
click at [778, 144] on button "Submit review" at bounding box center [789, 145] width 79 height 23
drag, startPoint x: 588, startPoint y: 125, endPoint x: 117, endPoint y: 55, distance: 476.0
click at [587, 125] on header "[PERSON_NAME] [EMAIL_ADDRESS][DOMAIN_NAME] Driver's license and Insurance In Re…" at bounding box center [427, 101] width 802 height 111
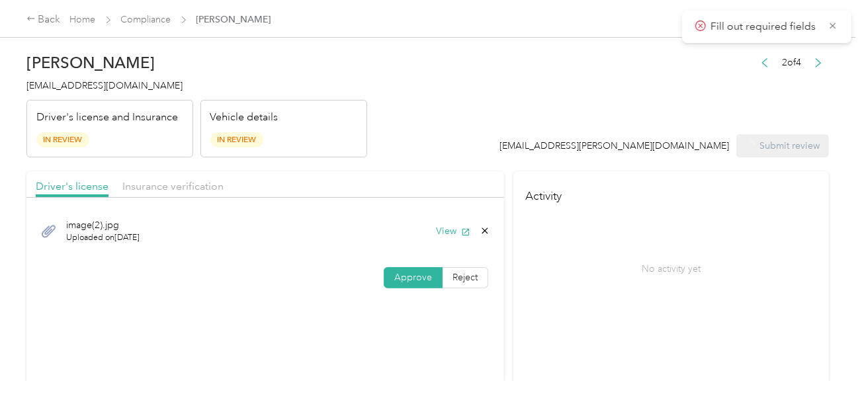
click at [105, 89] on span "[EMAIL_ADDRESS][DOMAIN_NAME]" at bounding box center [104, 85] width 156 height 11
click at [106, 89] on span "[EMAIL_ADDRESS][DOMAIN_NAME]" at bounding box center [104, 85] width 156 height 11
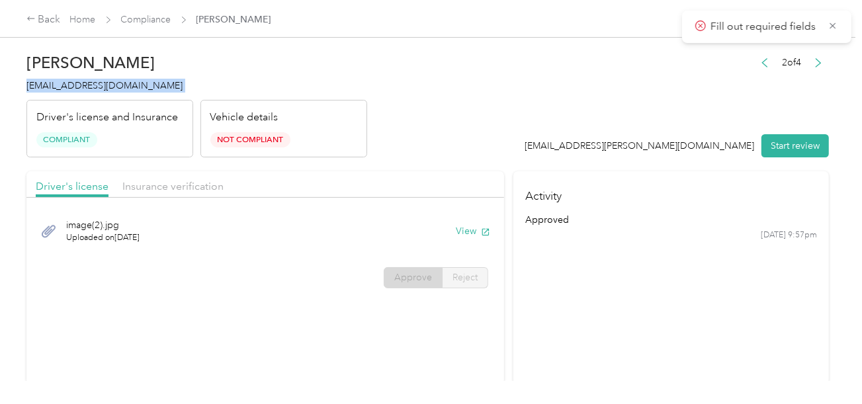
click at [111, 92] on h4 "[EMAIL_ADDRESS][DOMAIN_NAME]" at bounding box center [196, 86] width 341 height 14
click at [829, 20] on icon at bounding box center [832, 26] width 11 height 12
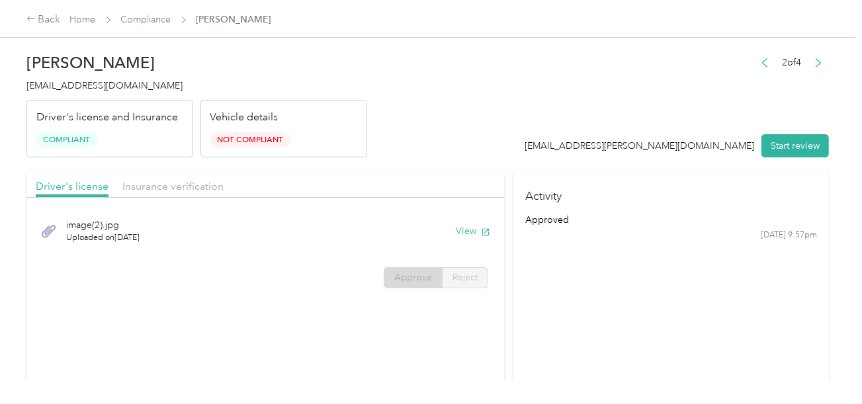
drag, startPoint x: 339, startPoint y: 118, endPoint x: 183, endPoint y: 44, distance: 171.9
click at [339, 117] on div "Vehicle details Not Compliant" at bounding box center [283, 129] width 167 height 58
click at [157, 22] on link "Compliance" at bounding box center [146, 19] width 50 height 11
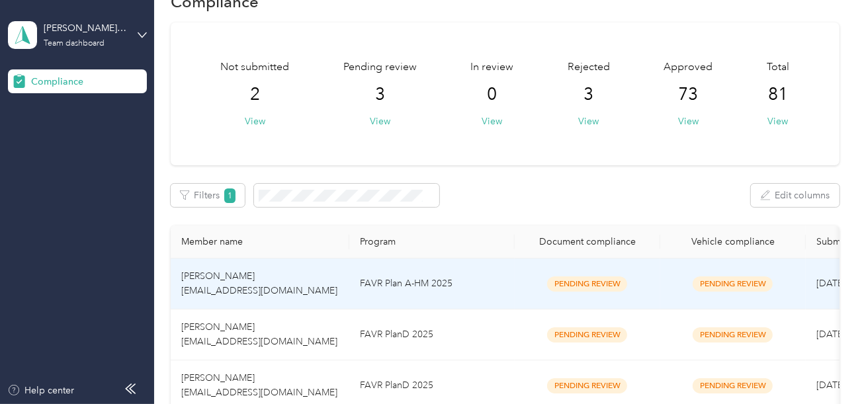
scroll to position [65, 0]
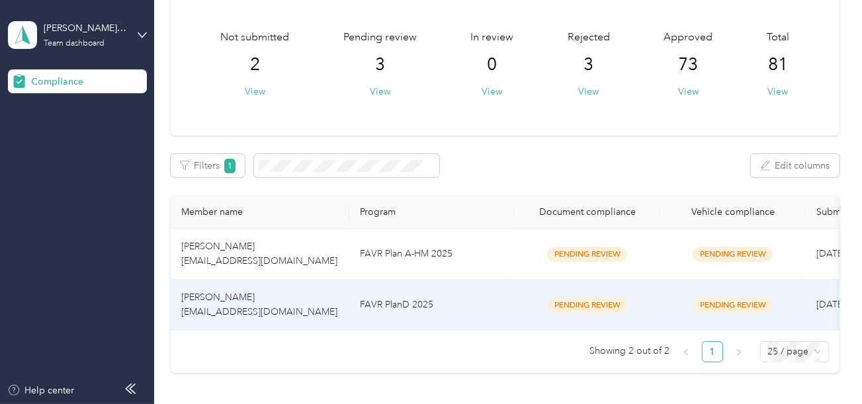
click at [446, 301] on td "FAVR PlanD 2025" at bounding box center [431, 305] width 165 height 51
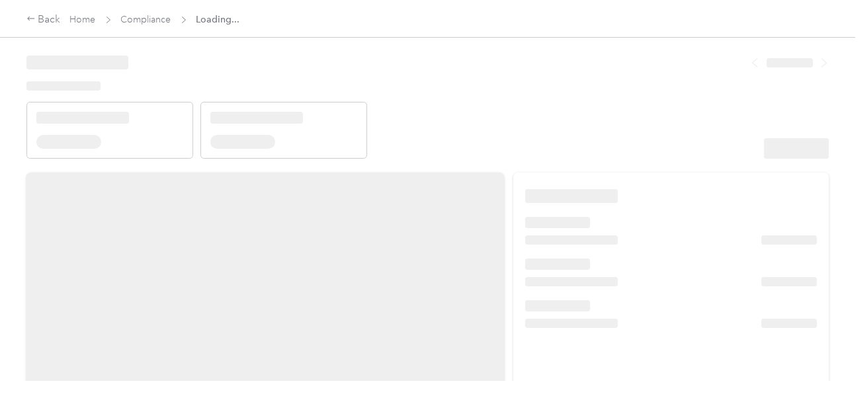
click at [530, 192] on div at bounding box center [571, 196] width 93 height 14
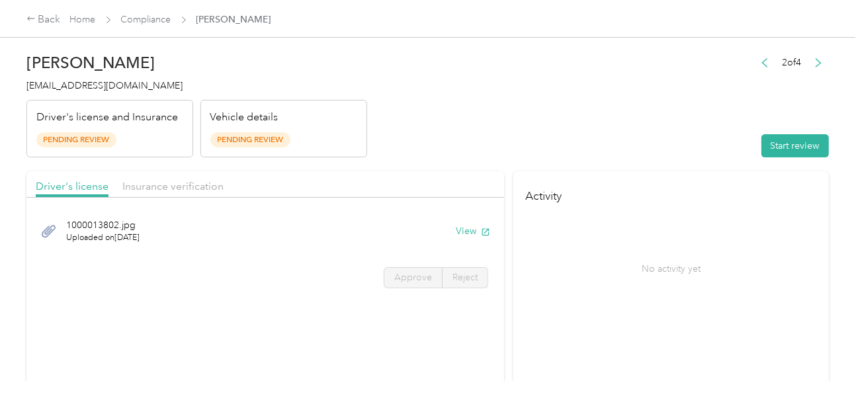
drag, startPoint x: 771, startPoint y: 153, endPoint x: 667, endPoint y: 143, distance: 104.3
click at [766, 154] on button "Start review" at bounding box center [794, 145] width 67 height 23
click at [555, 121] on header "[PERSON_NAME] [EMAIL_ADDRESS][DOMAIN_NAME] Driver's license and Insurance Pendi…" at bounding box center [427, 101] width 802 height 111
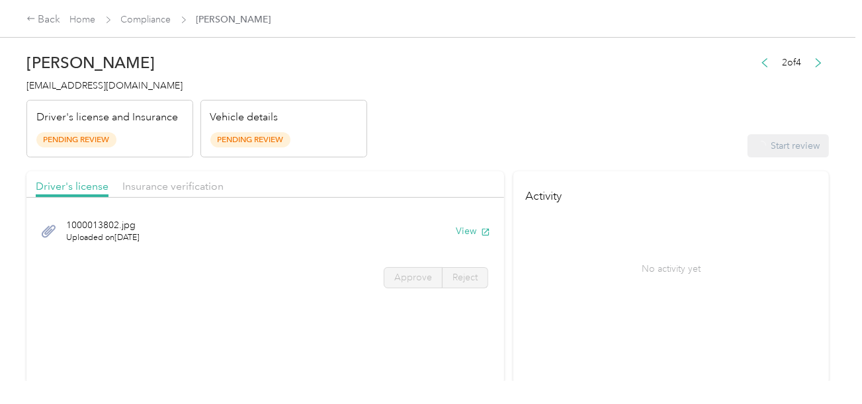
drag, startPoint x: 503, startPoint y: 136, endPoint x: 491, endPoint y: 160, distance: 27.5
click at [503, 136] on header "[PERSON_NAME] [EMAIL_ADDRESS][DOMAIN_NAME] Driver's license and Insurance Pendi…" at bounding box center [427, 101] width 802 height 111
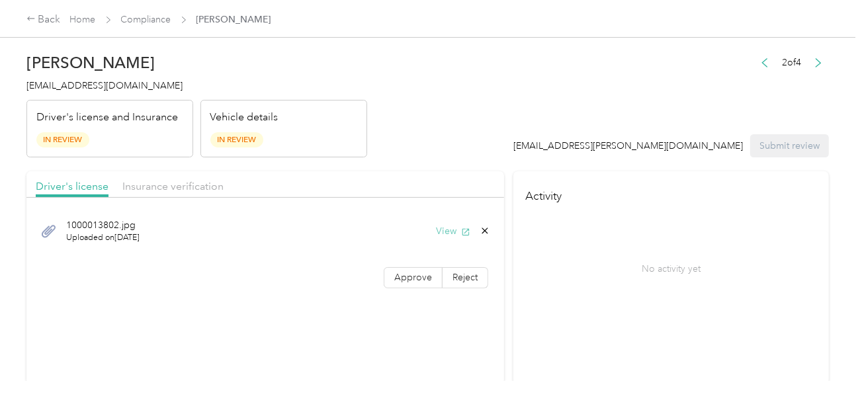
click at [457, 230] on button "View" at bounding box center [453, 231] width 34 height 14
drag, startPoint x: 411, startPoint y: 256, endPoint x: 401, endPoint y: 272, distance: 19.1
click at [411, 256] on div "1000013802.jpg Uploaded on [DATE] View" at bounding box center [264, 231] width 477 height 54
click at [400, 274] on span "Approve" at bounding box center [413, 277] width 38 height 11
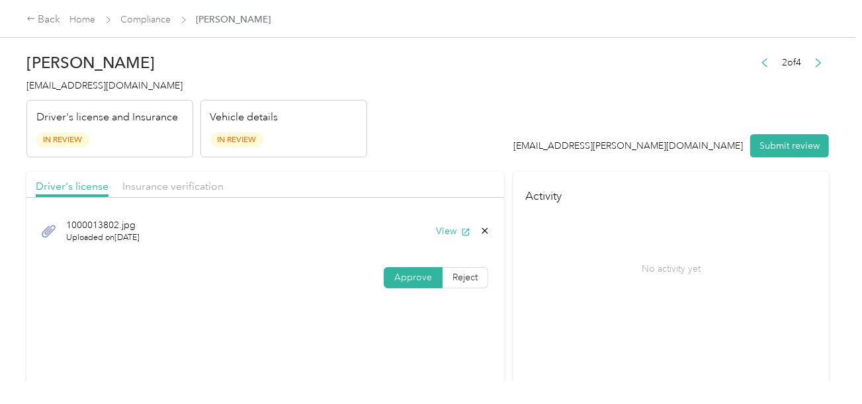
scroll to position [264, 0]
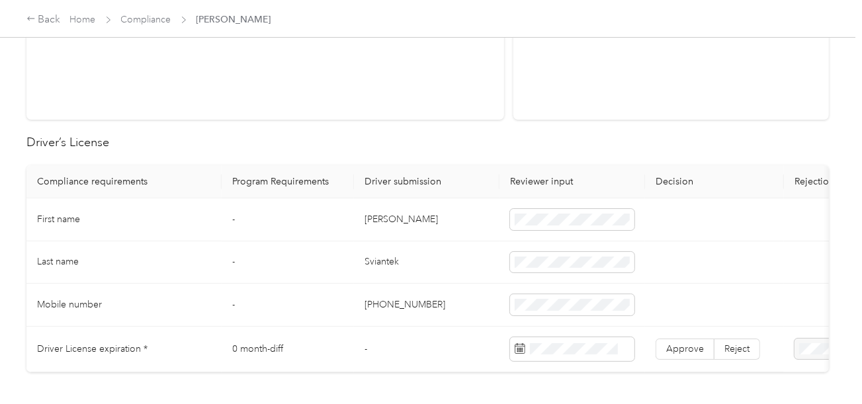
click at [380, 216] on td "[PERSON_NAME]" at bounding box center [426, 219] width 145 height 43
drag, startPoint x: 570, startPoint y: 225, endPoint x: 577, endPoint y: 224, distance: 7.4
click at [570, 225] on span at bounding box center [572, 219] width 124 height 21
click at [443, 251] on td "Sviantek" at bounding box center [426, 262] width 145 height 43
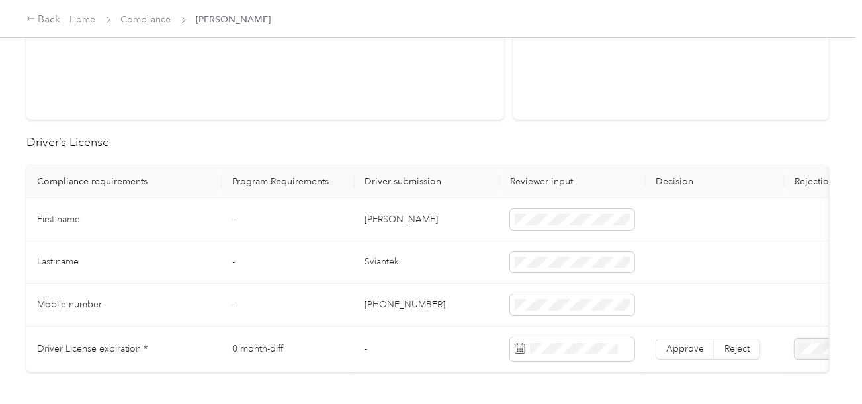
click at [386, 263] on td "Sviantek" at bounding box center [426, 262] width 145 height 43
click at [574, 252] on span at bounding box center [572, 262] width 124 height 21
click at [434, 287] on td "[PHONE_NUMBER]" at bounding box center [426, 305] width 145 height 43
click at [440, 278] on td "Sviantek" at bounding box center [426, 262] width 145 height 43
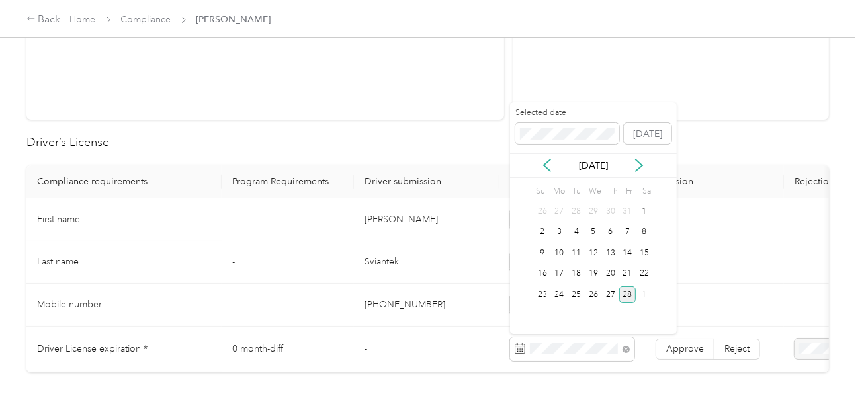
click at [626, 297] on div "28" at bounding box center [627, 294] width 17 height 17
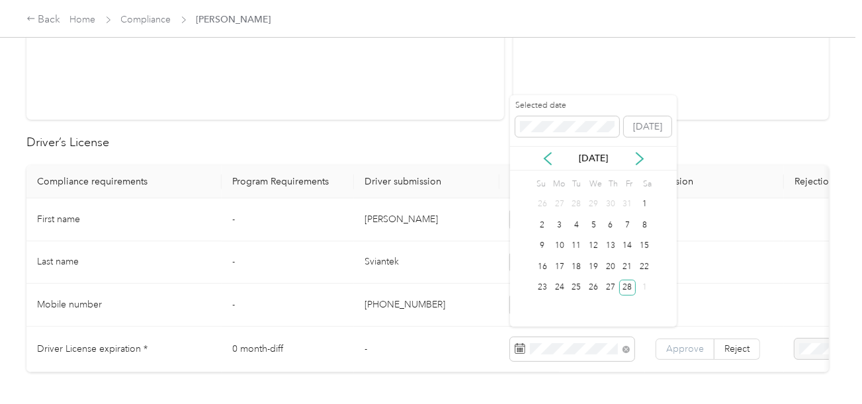
click at [695, 346] on span "Approve" at bounding box center [685, 348] width 38 height 11
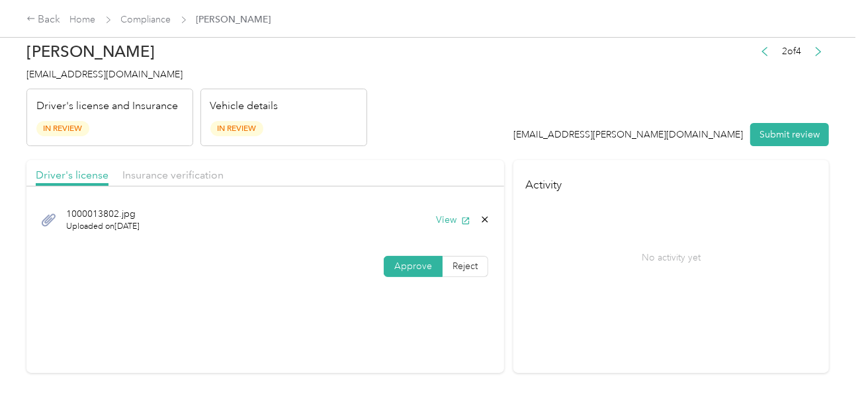
scroll to position [0, 0]
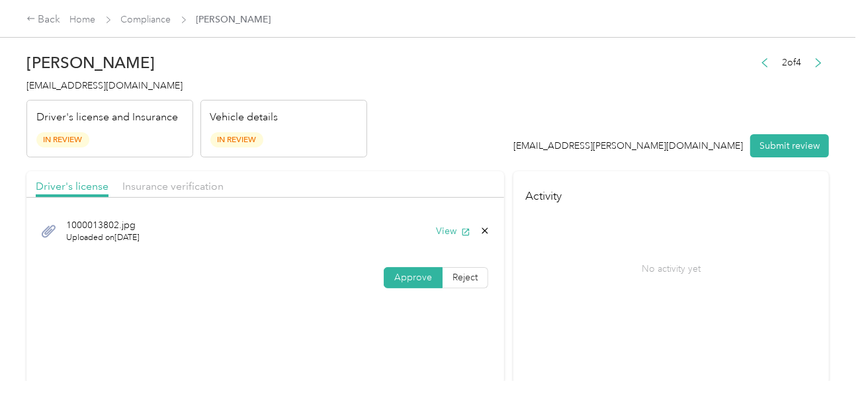
click at [163, 217] on div "1000013802.jpg Uploaded on [DATE] View" at bounding box center [265, 231] width 459 height 44
drag, startPoint x: 187, startPoint y: 192, endPoint x: 223, endPoint y: 178, distance: 39.2
click at [188, 192] on div "Insurance verification" at bounding box center [172, 187] width 101 height 17
drag, startPoint x: 463, startPoint y: 139, endPoint x: 466, endPoint y: 147, distance: 8.4
click at [464, 142] on header "[PERSON_NAME] [EMAIL_ADDRESS][DOMAIN_NAME] Driver's license and Insurance In Re…" at bounding box center [427, 101] width 802 height 111
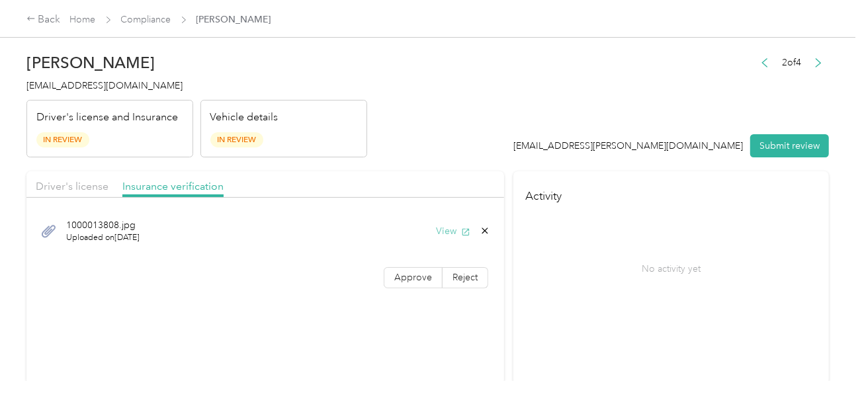
click at [461, 225] on span "button" at bounding box center [465, 230] width 9 height 11
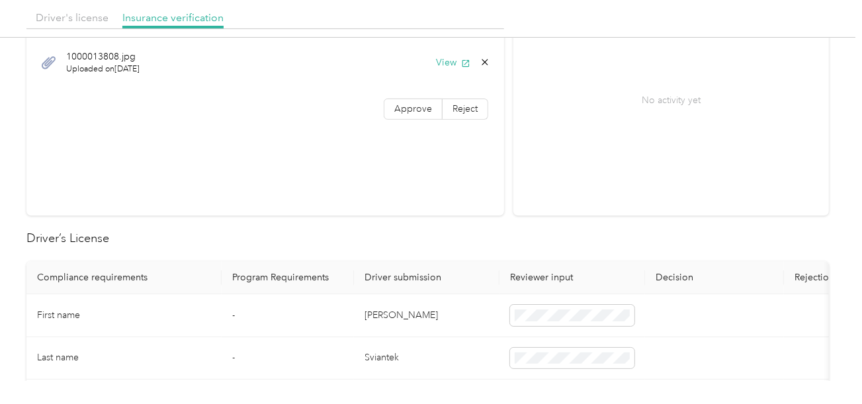
scroll to position [463, 0]
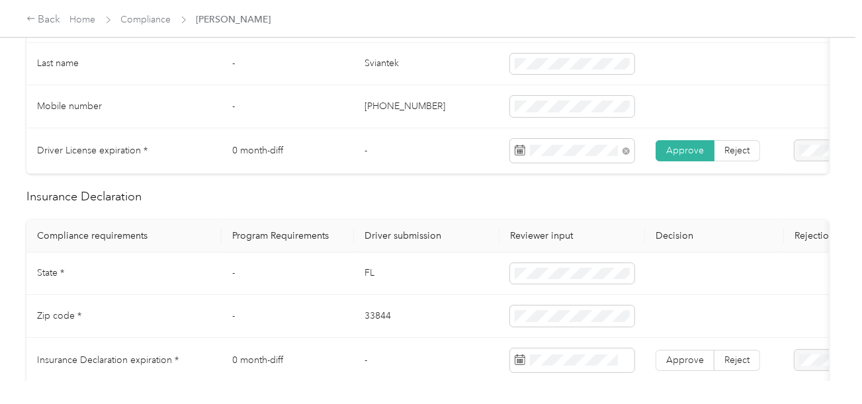
click at [364, 282] on td "FL" at bounding box center [426, 274] width 145 height 43
drag, startPoint x: 364, startPoint y: 282, endPoint x: 491, endPoint y: 280, distance: 127.6
click at [364, 281] on td "FL" at bounding box center [426, 274] width 145 height 43
click at [377, 327] on td "33844" at bounding box center [426, 316] width 145 height 43
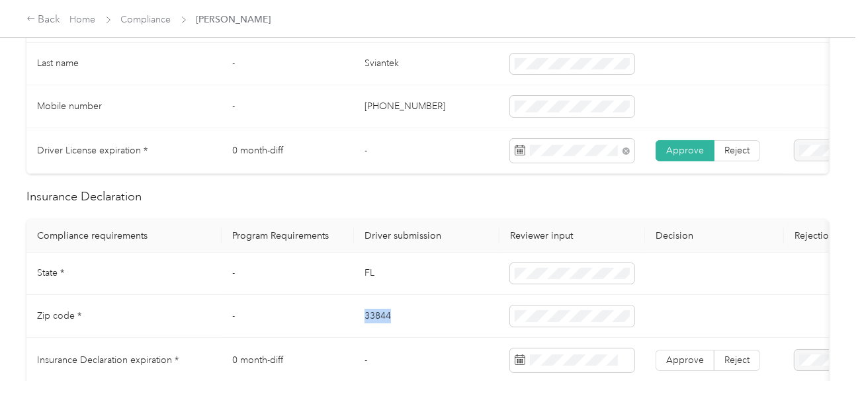
click at [377, 327] on td "33844" at bounding box center [426, 316] width 145 height 43
drag, startPoint x: 460, startPoint y: 333, endPoint x: 482, endPoint y: 333, distance: 22.5
click at [462, 333] on td "33844" at bounding box center [426, 316] width 145 height 43
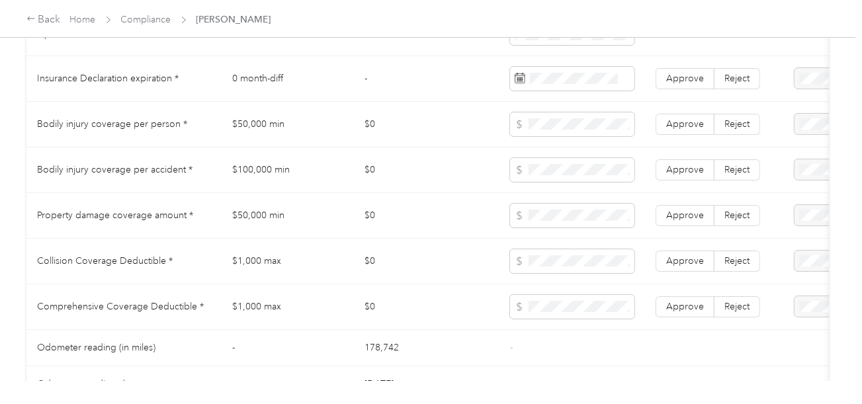
scroll to position [746, 0]
drag, startPoint x: 233, startPoint y: 128, endPoint x: 516, endPoint y: 127, distance: 283.7
click at [314, 127] on td "$50,000 min" at bounding box center [288, 124] width 132 height 46
click at [523, 127] on icon at bounding box center [518, 122] width 9 height 9
drag, startPoint x: 348, startPoint y: 178, endPoint x: 280, endPoint y: 178, distance: 68.8
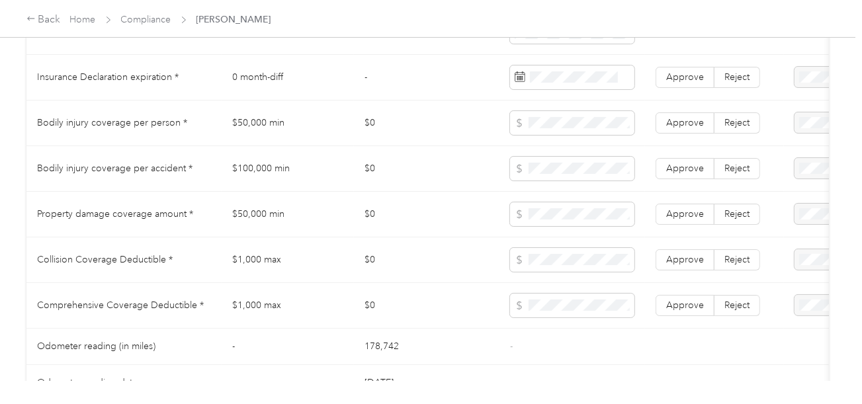
click at [346, 178] on td "$100,000 min" at bounding box center [288, 169] width 132 height 46
drag, startPoint x: 235, startPoint y: 174, endPoint x: 636, endPoint y: 176, distance: 400.7
click at [309, 174] on td "$100,000 min" at bounding box center [288, 169] width 132 height 46
click at [637, 176] on td at bounding box center [571, 169] width 145 height 46
click at [556, 181] on span at bounding box center [572, 169] width 124 height 24
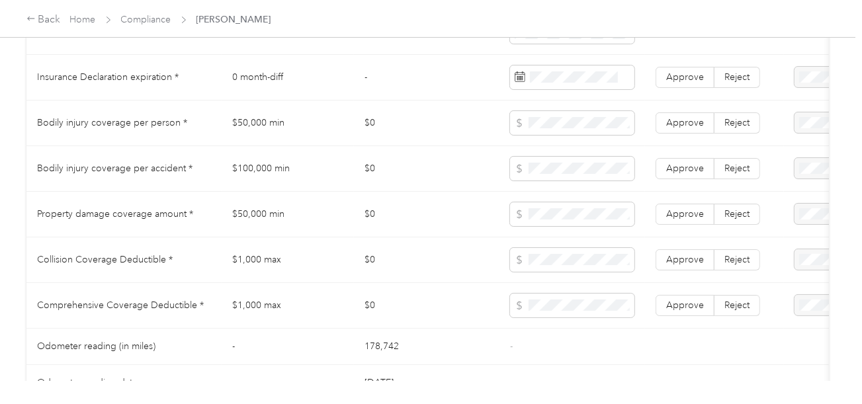
drag, startPoint x: 438, startPoint y: 202, endPoint x: 354, endPoint y: 207, distance: 84.8
click at [431, 204] on td "$0" at bounding box center [426, 215] width 145 height 46
drag, startPoint x: 208, startPoint y: 212, endPoint x: 494, endPoint y: 214, distance: 285.7
click at [274, 214] on tr "Property damage coverage amount * $50,000 min $0 Approve Reject" at bounding box center [492, 215] width 932 height 46
click at [427, 258] on td "$0" at bounding box center [426, 260] width 145 height 46
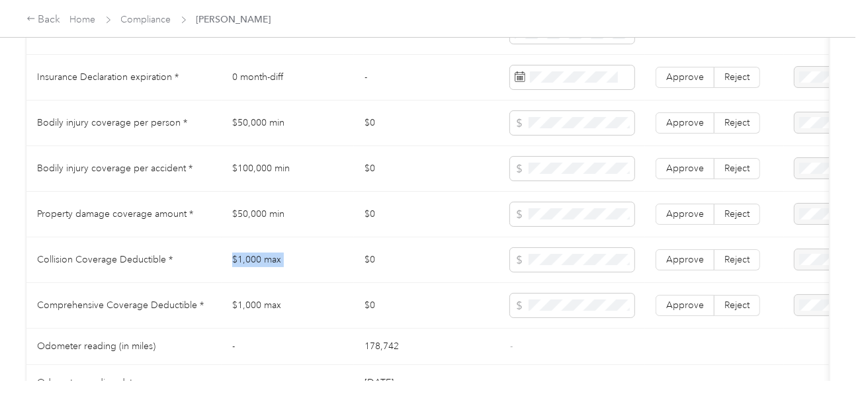
drag, startPoint x: 340, startPoint y: 266, endPoint x: 357, endPoint y: 266, distance: 17.2
click at [357, 266] on tr "Collision Coverage Deductible * $1,000 max $0 Approve Reject" at bounding box center [492, 260] width 932 height 46
click at [569, 272] on span at bounding box center [572, 260] width 124 height 24
click at [698, 323] on td "Approve Reject" at bounding box center [714, 306] width 139 height 46
click at [694, 300] on td "Approve Reject" at bounding box center [714, 306] width 139 height 46
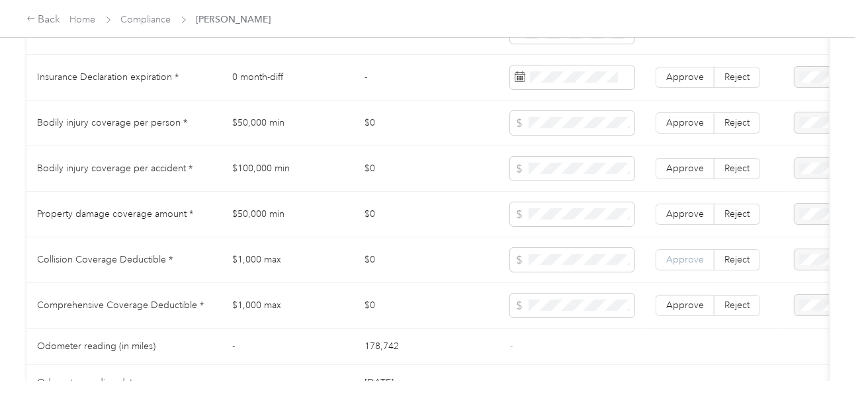
click at [694, 264] on span "Approve" at bounding box center [685, 259] width 38 height 11
click at [698, 309] on span "Approve" at bounding box center [685, 305] width 38 height 11
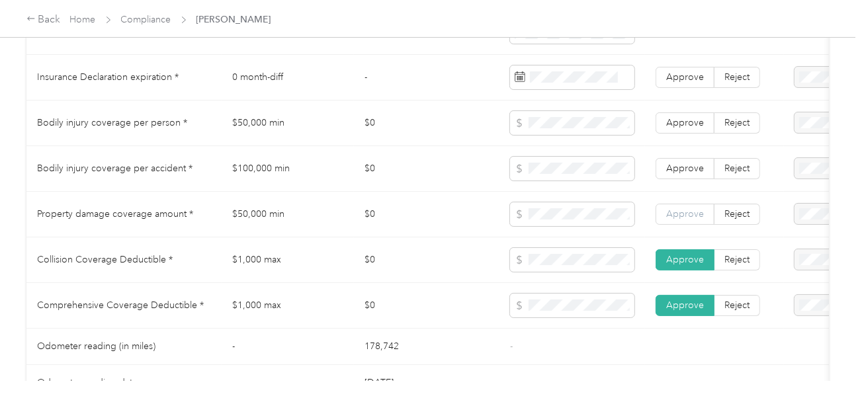
click at [682, 210] on label "Approve" at bounding box center [684, 214] width 59 height 21
click at [682, 218] on span "Approve" at bounding box center [685, 213] width 38 height 11
click at [689, 174] on span "Approve" at bounding box center [685, 168] width 38 height 11
click at [691, 128] on span "Approve" at bounding box center [685, 122] width 38 height 11
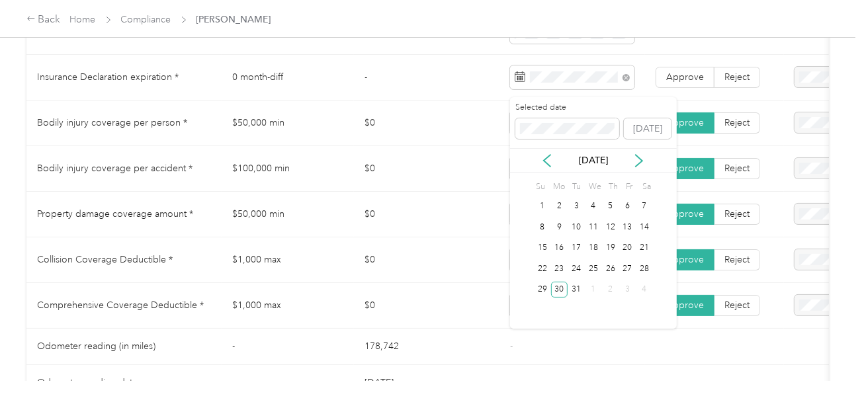
drag, startPoint x: 556, startPoint y: 294, endPoint x: 603, endPoint y: 217, distance: 90.5
click at [559, 292] on div "30" at bounding box center [559, 290] width 17 height 17
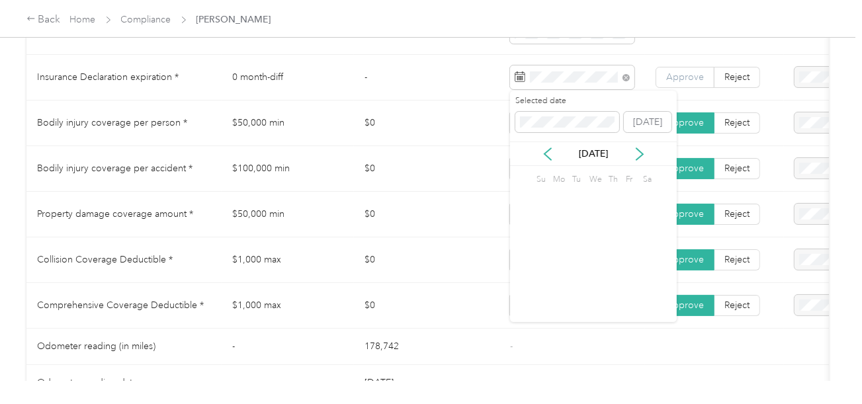
click at [676, 83] on span "Approve" at bounding box center [685, 76] width 38 height 11
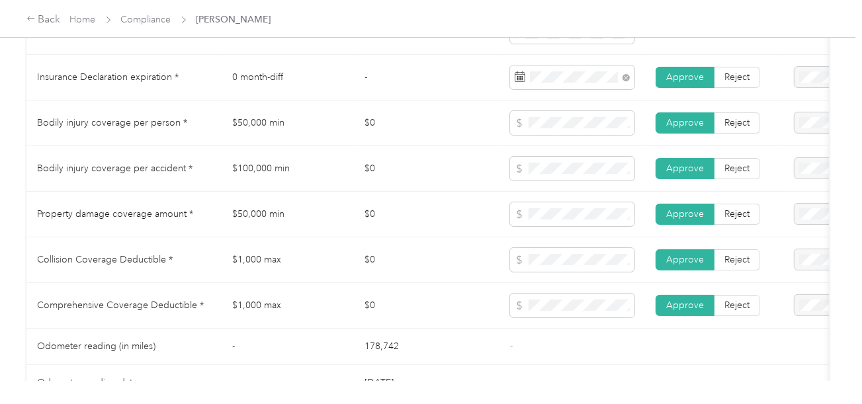
click at [419, 116] on td "$0" at bounding box center [426, 124] width 145 height 46
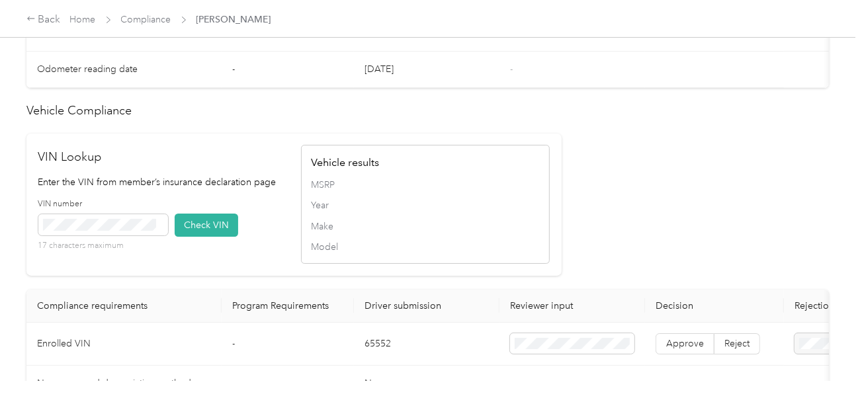
scroll to position [1142, 0]
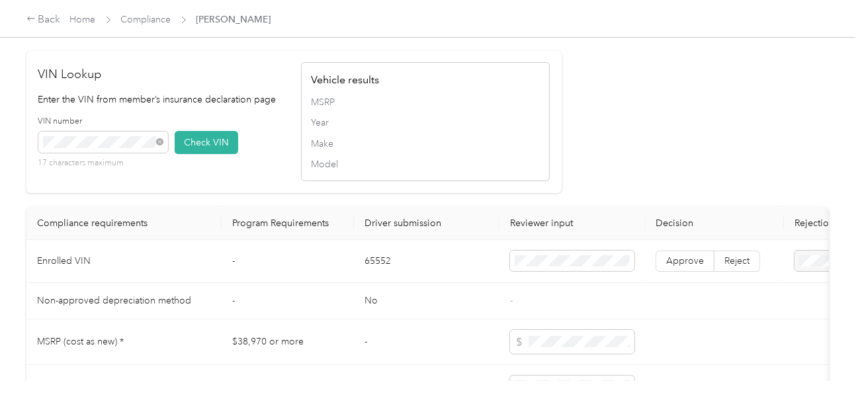
drag, startPoint x: 194, startPoint y: 154, endPoint x: 650, endPoint y: 163, distance: 455.7
click at [199, 154] on button "Check VIN" at bounding box center [206, 142] width 63 height 23
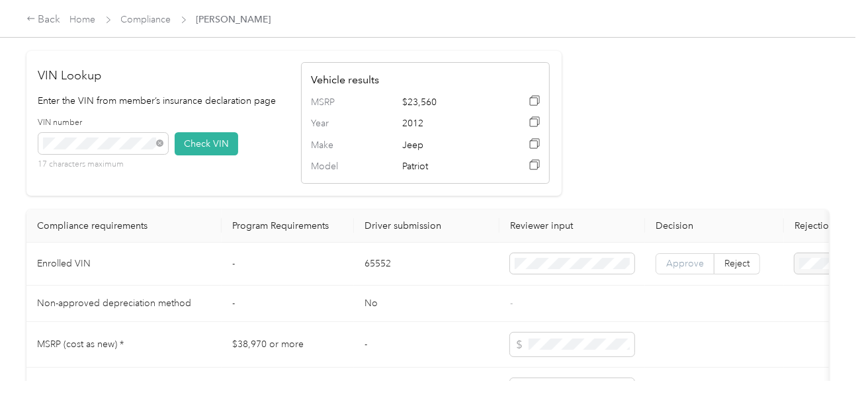
click at [684, 274] on label "Approve" at bounding box center [684, 263] width 59 height 21
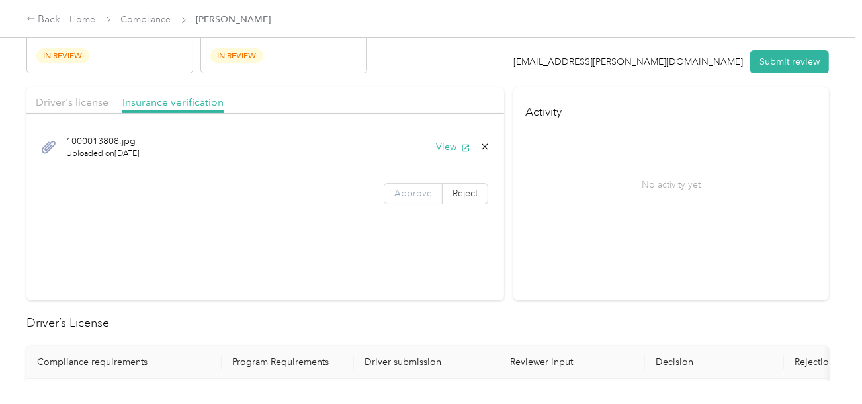
click at [409, 194] on span "Approve" at bounding box center [413, 193] width 38 height 11
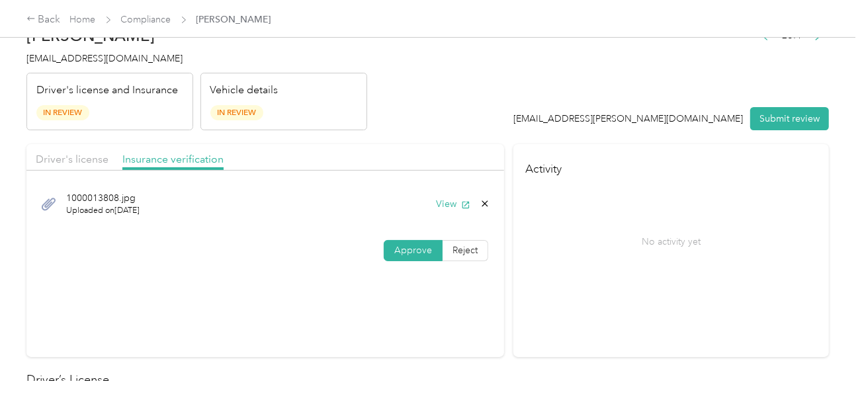
scroll to position [0, 0]
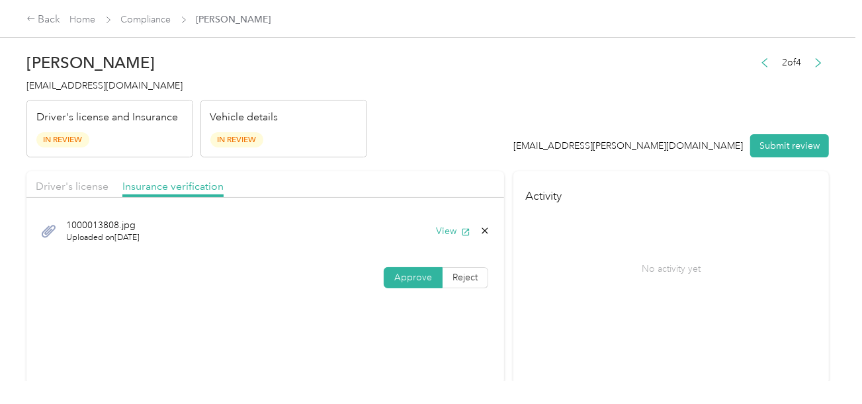
click at [464, 75] on header "[PERSON_NAME] [EMAIL_ADDRESS][DOMAIN_NAME] Driver's license and Insurance In Re…" at bounding box center [427, 101] width 802 height 111
drag, startPoint x: 97, startPoint y: 172, endPoint x: 97, endPoint y: 179, distance: 7.3
click at [97, 173] on div "Driver's license Insurance verification" at bounding box center [264, 184] width 477 height 26
drag, startPoint x: 97, startPoint y: 179, endPoint x: 309, endPoint y: 148, distance: 214.5
click at [97, 181] on span "Driver's license" at bounding box center [72, 186] width 73 height 13
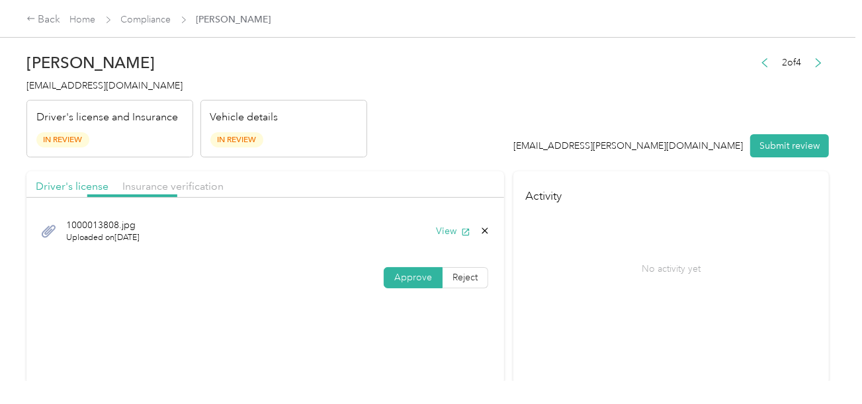
click at [391, 134] on header "[PERSON_NAME] [EMAIL_ADDRESS][DOMAIN_NAME] Driver's license and Insurance In Re…" at bounding box center [427, 101] width 802 height 111
click at [788, 151] on button "Submit review" at bounding box center [789, 145] width 79 height 23
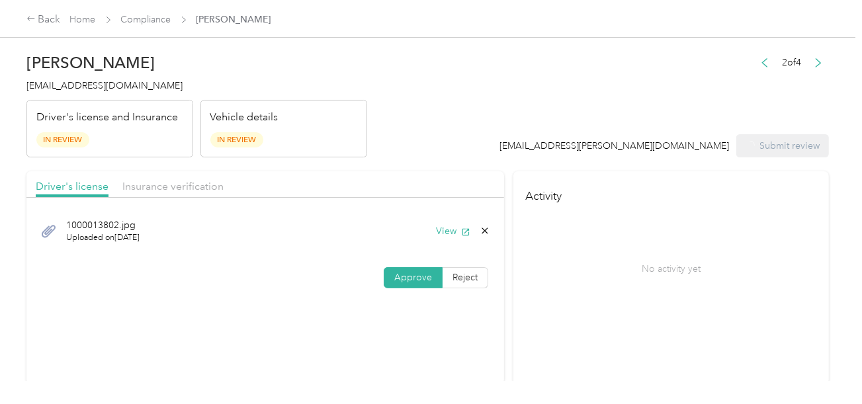
click at [532, 117] on header "[PERSON_NAME] [EMAIL_ADDRESS][DOMAIN_NAME] Driver's license and Insurance In Re…" at bounding box center [427, 101] width 802 height 111
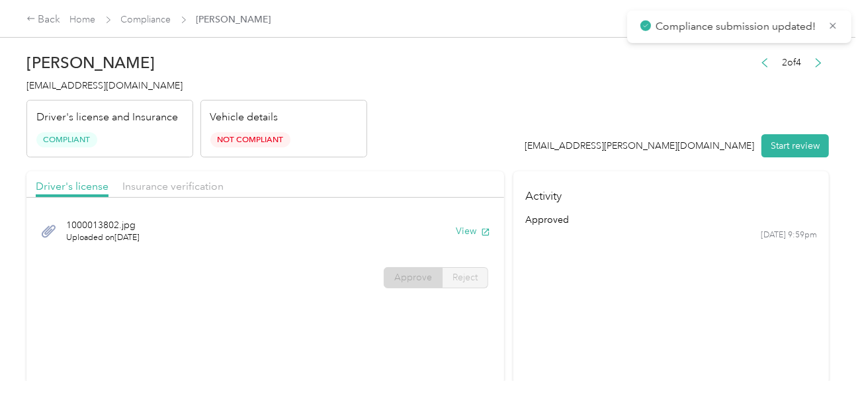
click at [134, 93] on div "[PERSON_NAME] [EMAIL_ADDRESS][DOMAIN_NAME] Driver's license and Insurance Compl…" at bounding box center [196, 101] width 341 height 111
click at [56, 92] on h4 "[EMAIL_ADDRESS][DOMAIN_NAME]" at bounding box center [196, 86] width 341 height 14
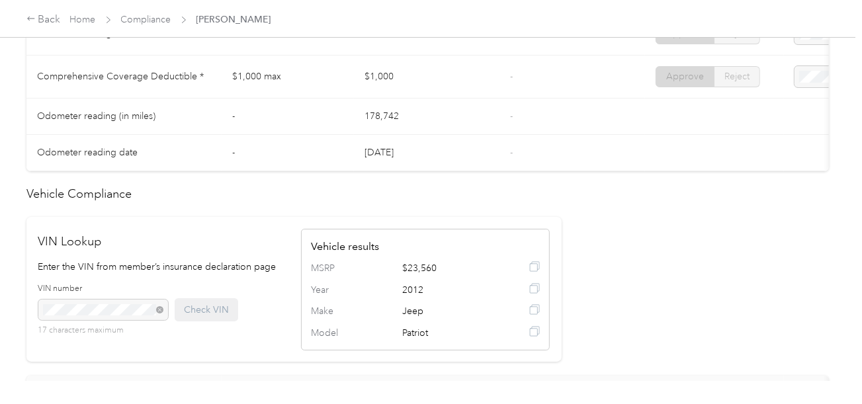
scroll to position [1190, 0]
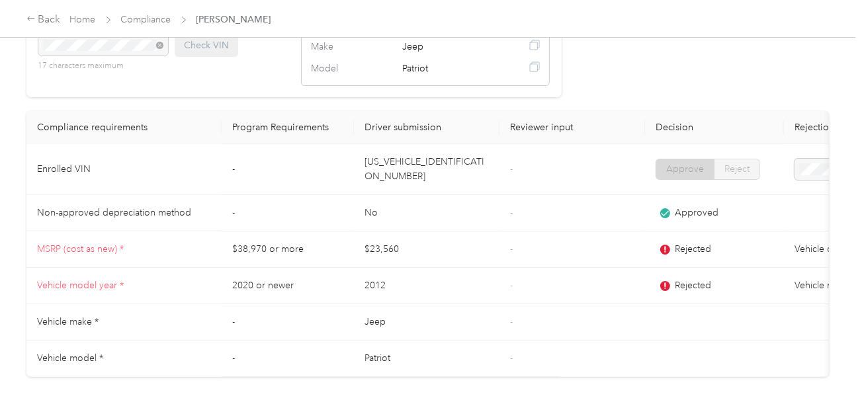
drag, startPoint x: 286, startPoint y: 87, endPoint x: 210, endPoint y: 61, distance: 80.1
click at [283, 81] on div "VIN number 17 characters maximum Check VIN" at bounding box center [162, 50] width 249 height 63
click at [145, 12] on div "Back Home Compliance [PERSON_NAME]" at bounding box center [148, 20] width 245 height 16
click at [143, 17] on link "Compliance" at bounding box center [146, 19] width 50 height 11
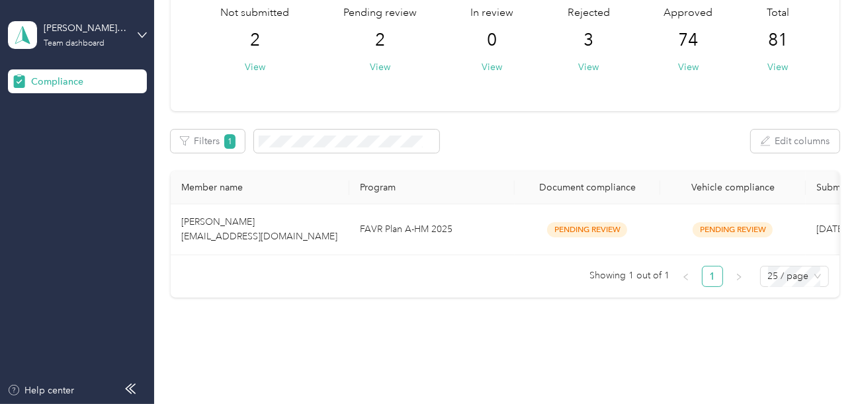
scroll to position [129, 0]
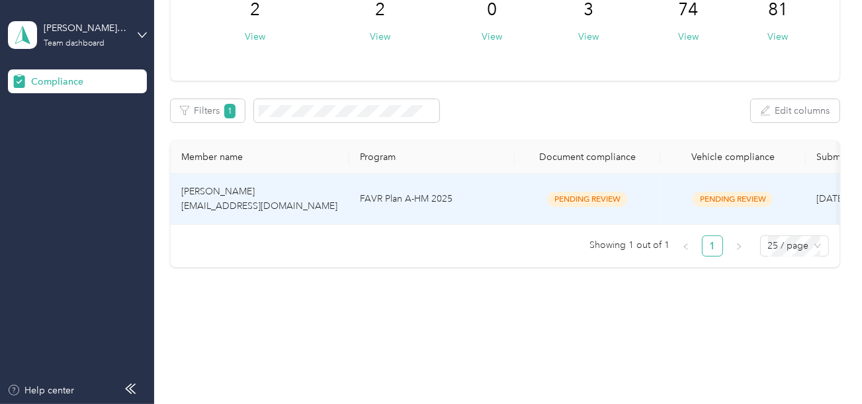
click at [460, 175] on td "FAVR Plan A-HM 2025" at bounding box center [431, 199] width 165 height 51
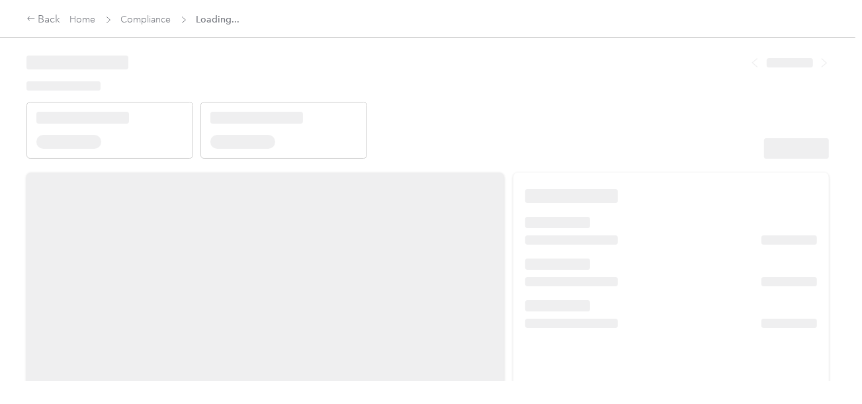
click at [561, 136] on header at bounding box center [427, 102] width 802 height 112
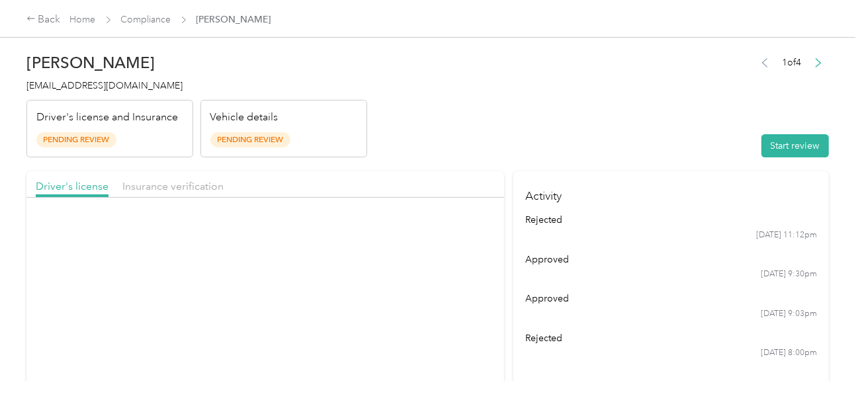
click at [667, 140] on header "[PERSON_NAME] [EMAIL_ADDRESS][DOMAIN_NAME] Driver's license and Insurance Pendi…" at bounding box center [427, 101] width 802 height 111
click at [785, 149] on button "Start review" at bounding box center [794, 145] width 67 height 23
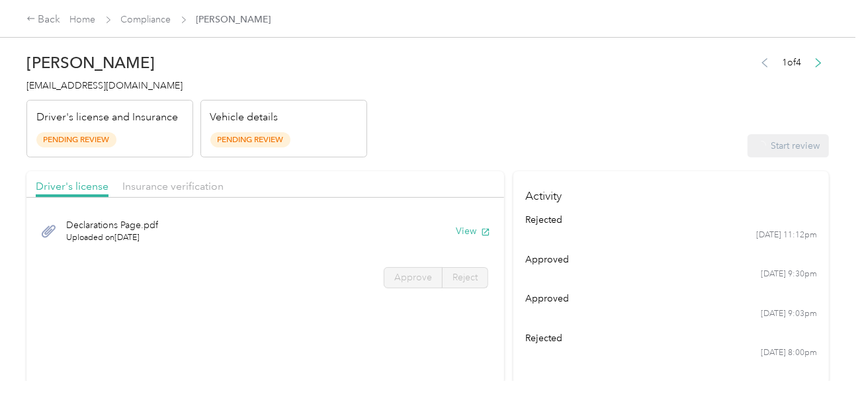
click at [501, 149] on header "[PERSON_NAME] [EMAIL_ADDRESS][DOMAIN_NAME] Driver's license and Insurance Pendi…" at bounding box center [427, 101] width 802 height 111
click at [93, 79] on h4 "[EMAIL_ADDRESS][DOMAIN_NAME]" at bounding box center [196, 86] width 341 height 14
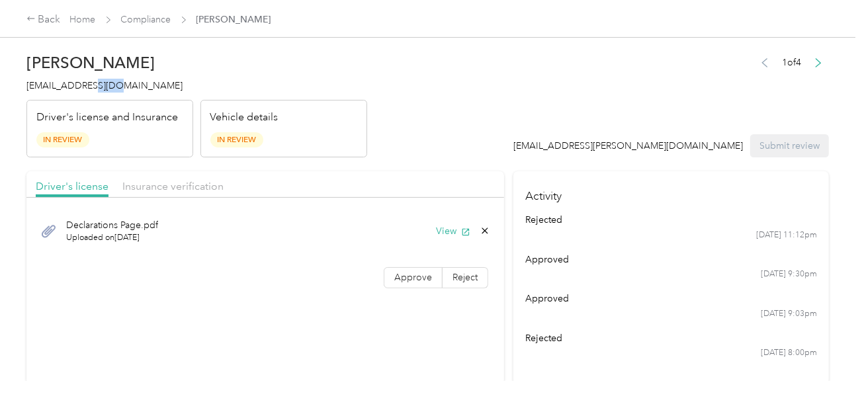
click at [93, 79] on h4 "[EMAIL_ADDRESS][DOMAIN_NAME]" at bounding box center [196, 86] width 341 height 14
click at [599, 188] on h4 "Activity" at bounding box center [670, 192] width 315 height 42
click at [440, 227] on button "View" at bounding box center [453, 231] width 34 height 14
drag, startPoint x: 169, startPoint y: 190, endPoint x: 454, endPoint y: 179, distance: 285.2
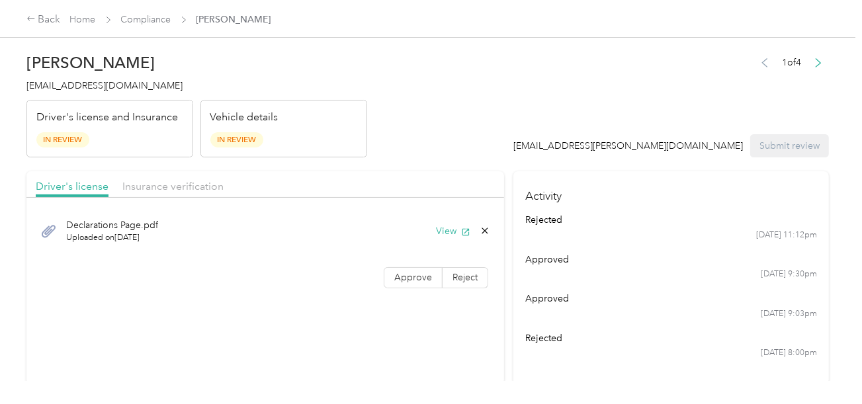
click at [174, 190] on span "Insurance verification" at bounding box center [172, 186] width 101 height 13
drag, startPoint x: 531, startPoint y: 179, endPoint x: 522, endPoint y: 206, distance: 28.0
click at [531, 181] on h4 "Activity" at bounding box center [670, 192] width 315 height 42
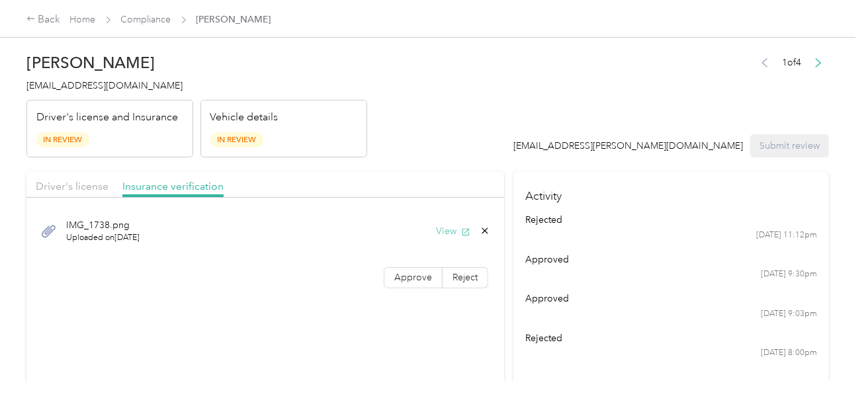
click at [447, 224] on button "View" at bounding box center [453, 231] width 34 height 14
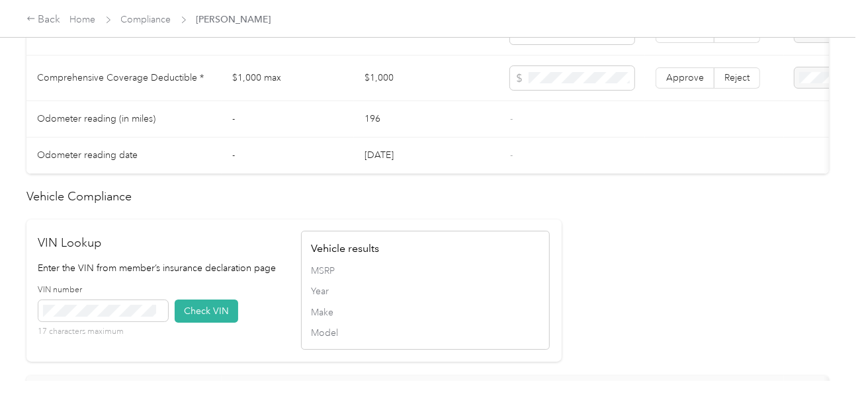
scroll to position [1190, 0]
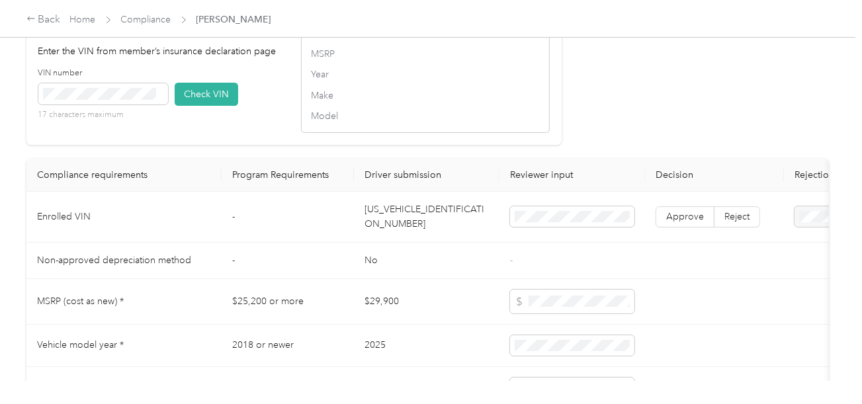
click at [403, 211] on td "[US_VEHICLE_IDENTIFICATION_NUMBER]" at bounding box center [426, 217] width 145 height 51
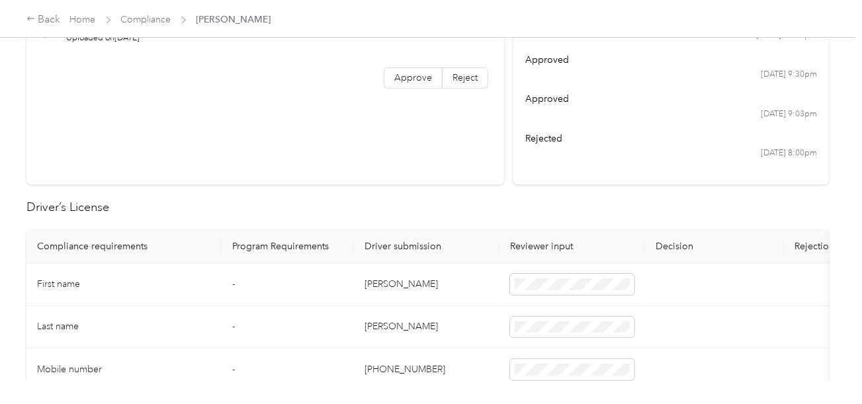
scroll to position [65, 0]
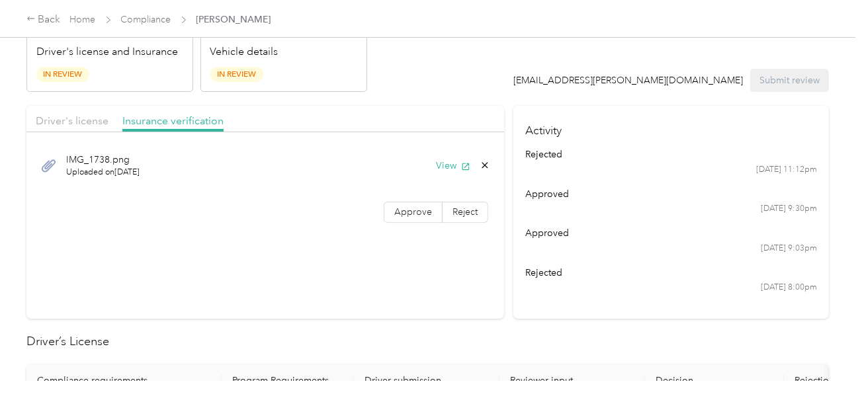
drag, startPoint x: 104, startPoint y: 115, endPoint x: 114, endPoint y: 115, distance: 9.9
click at [104, 115] on span "Driver's license" at bounding box center [72, 120] width 73 height 13
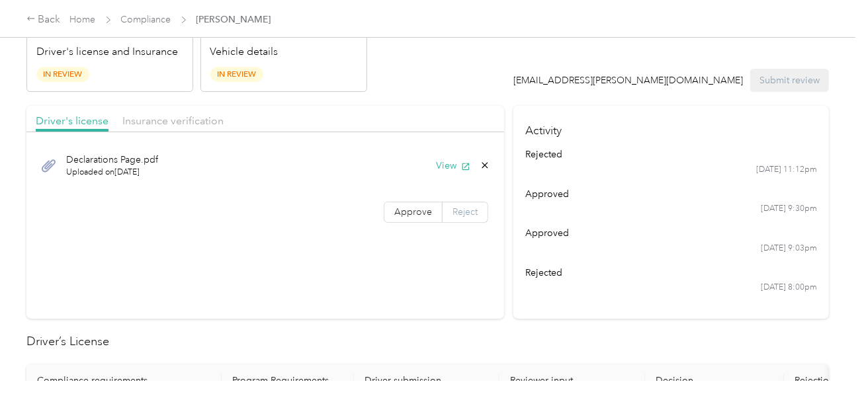
click at [463, 207] on span "Reject" at bounding box center [464, 211] width 25 height 11
click at [333, 138] on span "No Driver's License Upload" at bounding box center [308, 133] width 82 height 25
drag, startPoint x: 526, startPoint y: 113, endPoint x: 733, endPoint y: 97, distance: 208.3
click at [531, 113] on h4 "Activity" at bounding box center [670, 127] width 315 height 42
drag, startPoint x: 736, startPoint y: 95, endPoint x: 759, endPoint y: 85, distance: 25.4
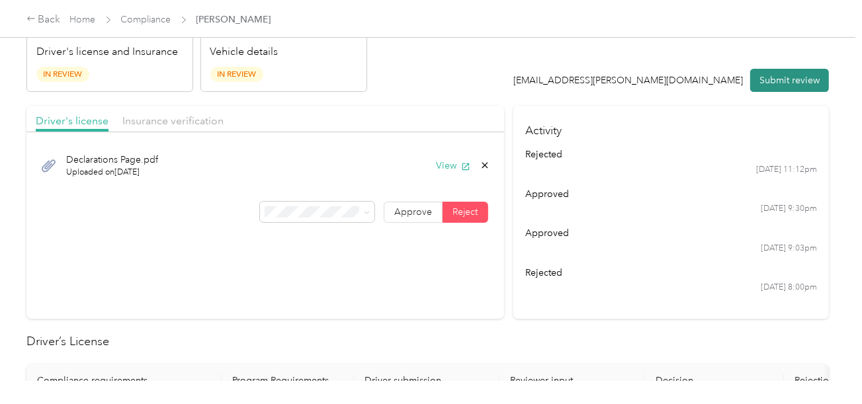
click at [759, 85] on button "Submit review" at bounding box center [789, 80] width 79 height 23
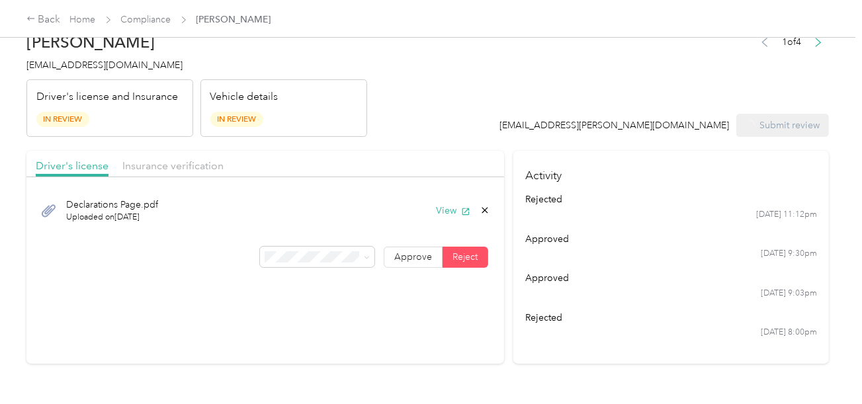
scroll to position [0, 0]
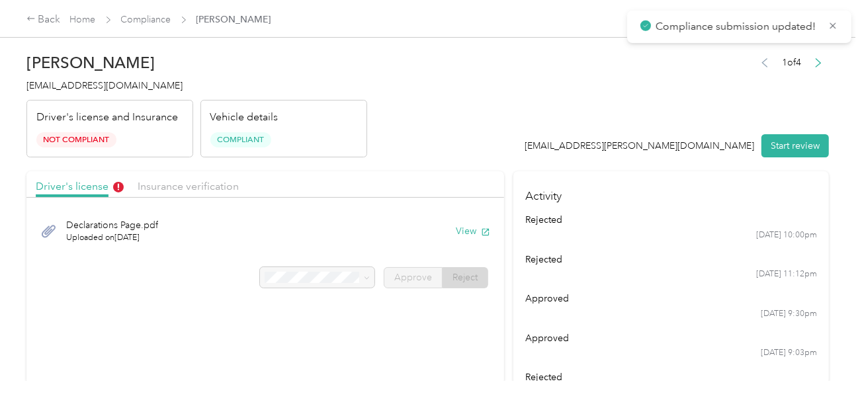
click at [85, 85] on span "[EMAIL_ADDRESS][DOMAIN_NAME]" at bounding box center [104, 85] width 156 height 11
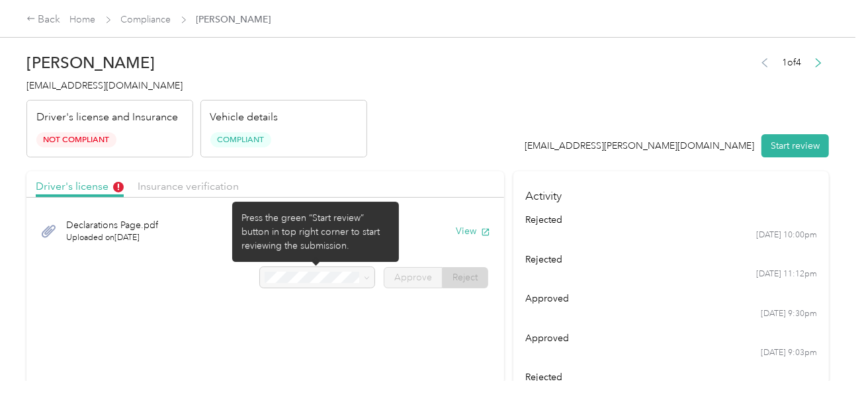
click at [310, 269] on div at bounding box center [317, 277] width 115 height 21
click at [307, 273] on div at bounding box center [317, 277] width 115 height 21
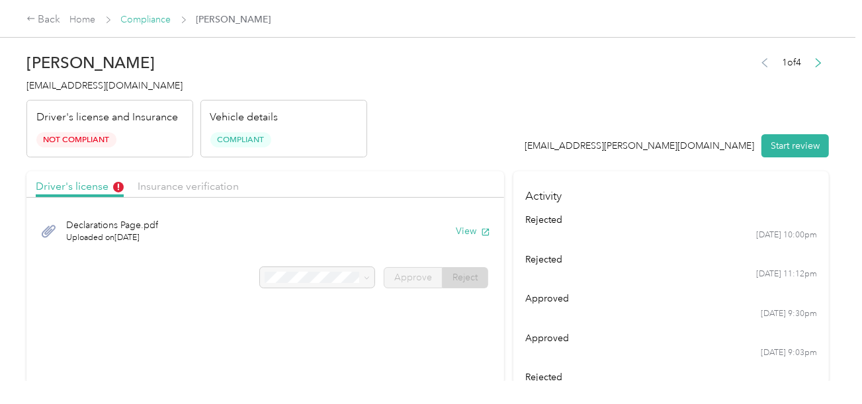
click at [131, 18] on link "Compliance" at bounding box center [146, 19] width 50 height 11
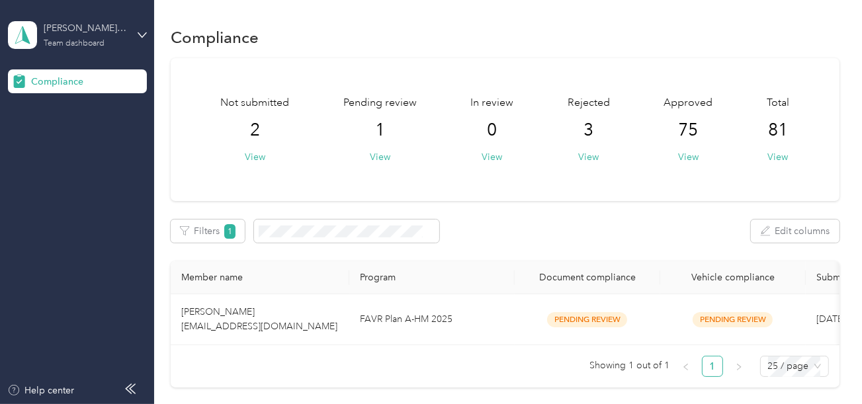
click at [122, 37] on div "[PERSON_NAME] Distributors Team dashboard" at bounding box center [85, 34] width 83 height 26
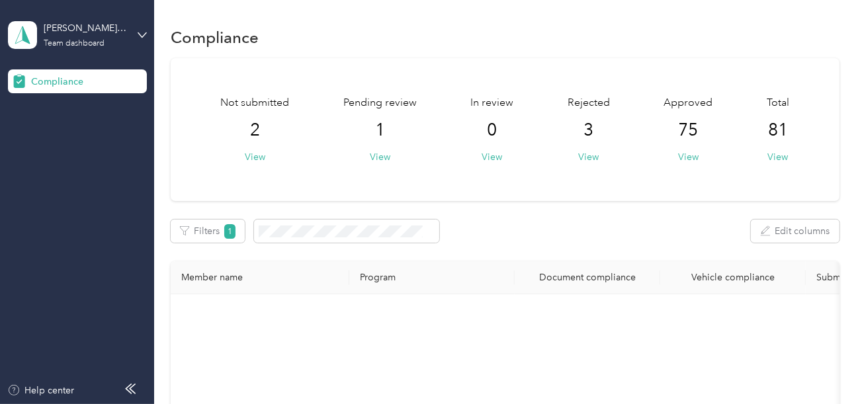
click at [72, 135] on div "Log out" at bounding box center [184, 138] width 335 height 23
